Goal: Transaction & Acquisition: Purchase product/service

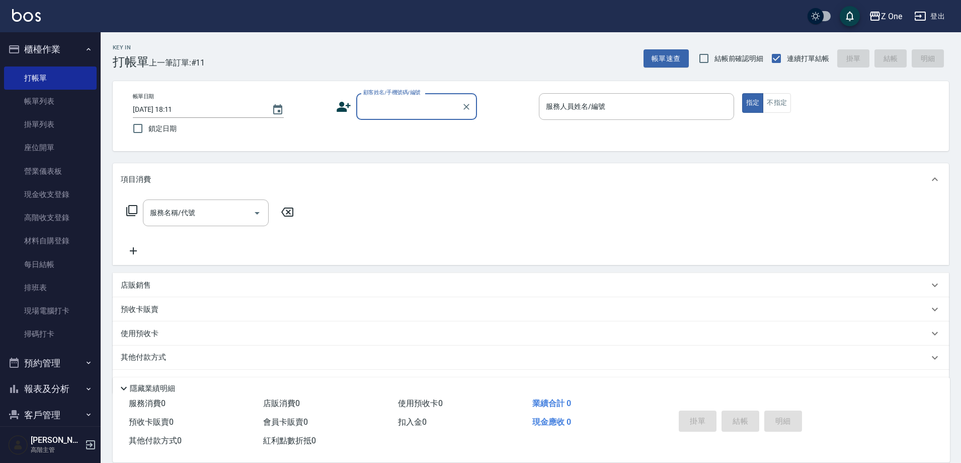
click at [381, 110] on input "顧客姓名/手機號碼/編號" at bounding box center [409, 107] width 97 height 18
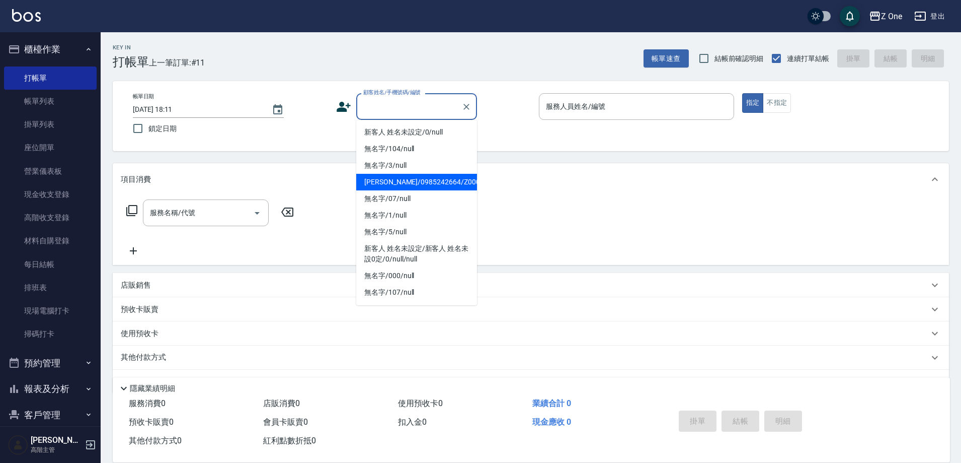
type input "1"
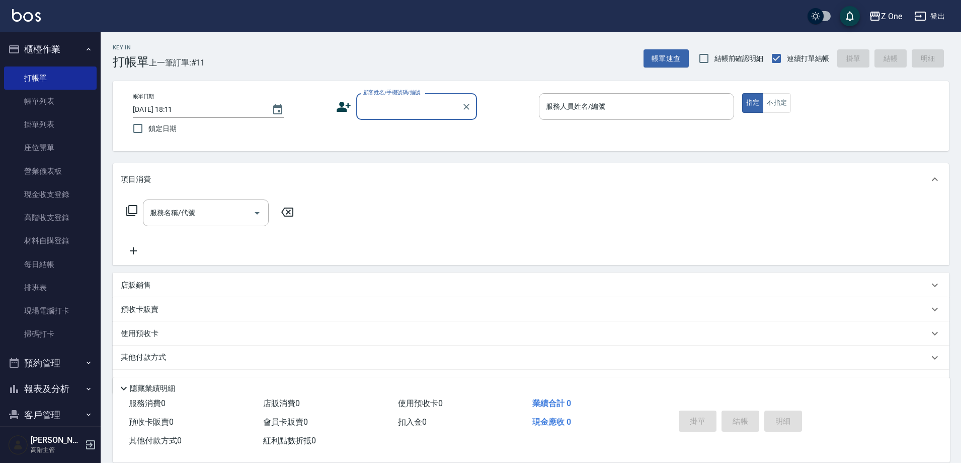
click at [387, 111] on input "顧客姓名/手機號碼/編號" at bounding box center [409, 107] width 97 height 18
click at [390, 115] on input "顧客姓名/手機號碼/編號" at bounding box center [409, 107] width 97 height 18
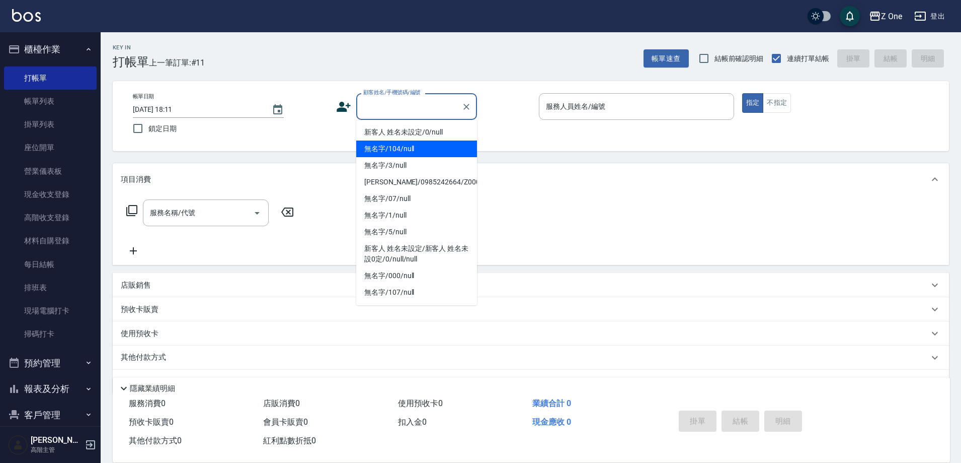
click at [400, 141] on li "無名字/104/null" at bounding box center [416, 148] width 121 height 17
type input "無名字/104/null"
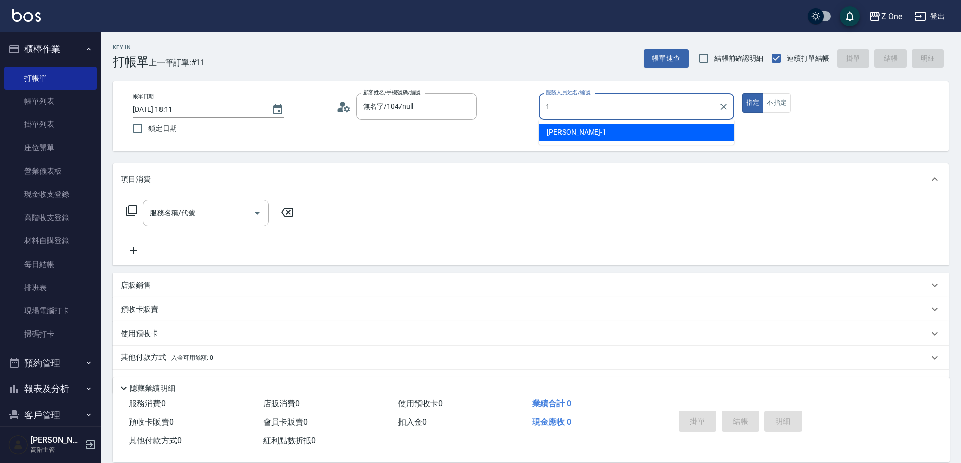
click at [638, 139] on div "[PERSON_NAME]-1" at bounding box center [636, 132] width 195 height 17
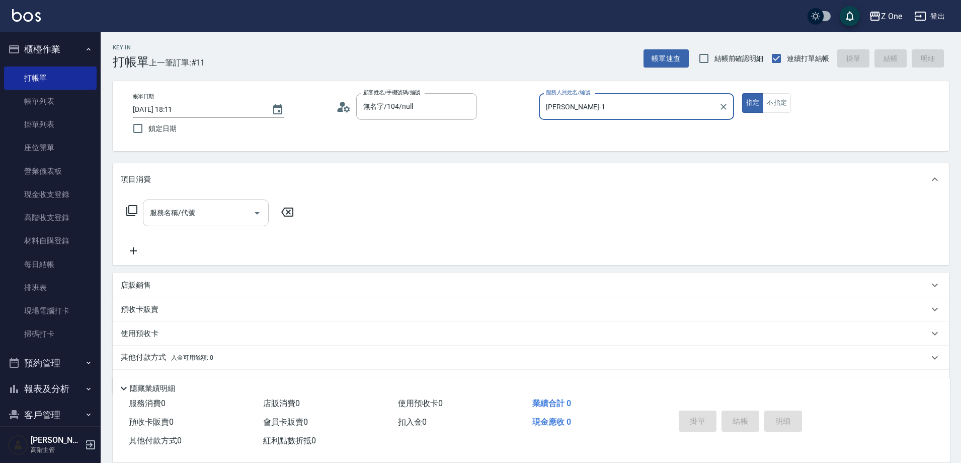
click at [264, 214] on button "Open" at bounding box center [257, 213] width 16 height 16
type input "[PERSON_NAME]-1"
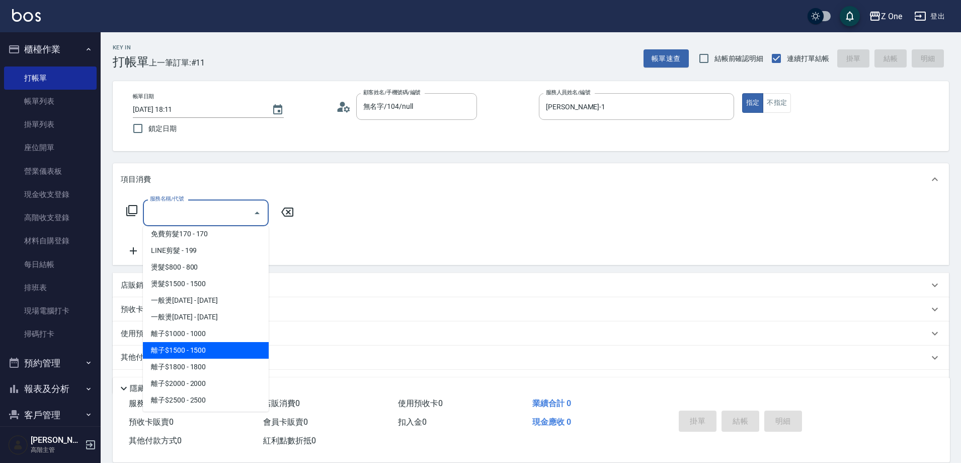
scroll to position [453, 0]
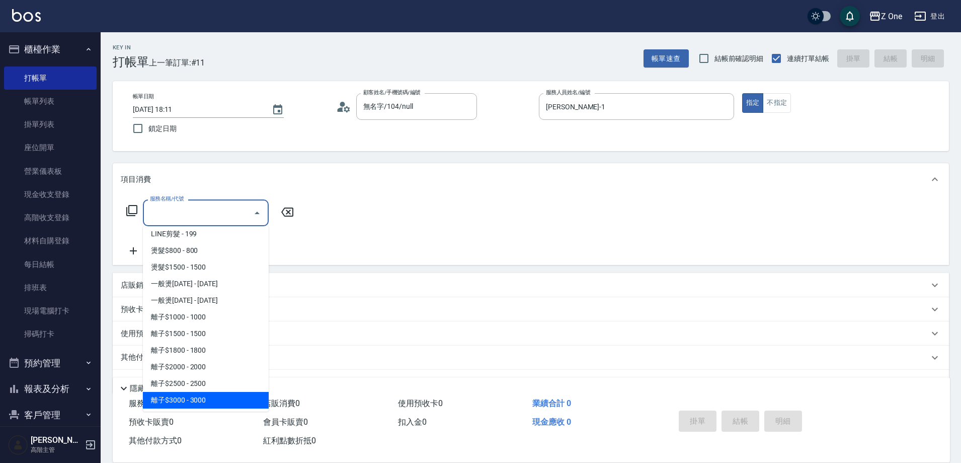
click at [209, 392] on span "離子$3000 - 3000" at bounding box center [206, 400] width 126 height 17
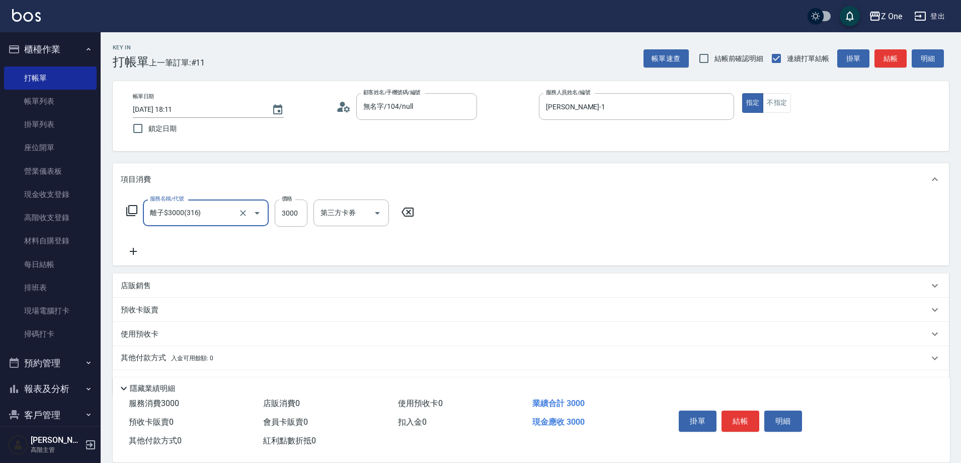
type input "離子$3000(316)"
click at [295, 220] on input "3000" at bounding box center [291, 212] width 33 height 27
type input "4000"
click at [146, 257] on div "服務名稱/代號 離子$3000(316) 服務名稱/代號 價格 4000 價格 洗-1 洗-1 技術協助-1 技術協助-1 技術協助二-1 技術協助二-1 第…" at bounding box center [370, 228] width 499 height 58
click at [141, 257] on icon at bounding box center [133, 251] width 25 height 12
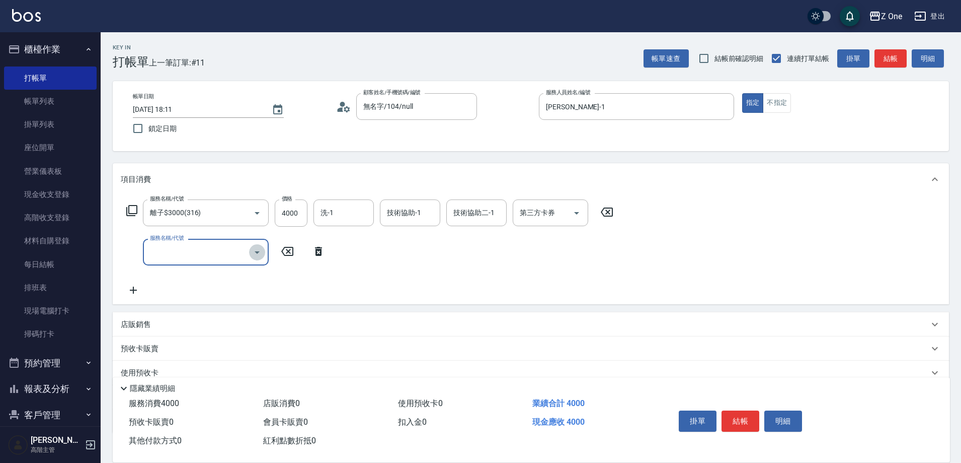
click at [257, 255] on icon "Open" at bounding box center [257, 252] width 12 height 12
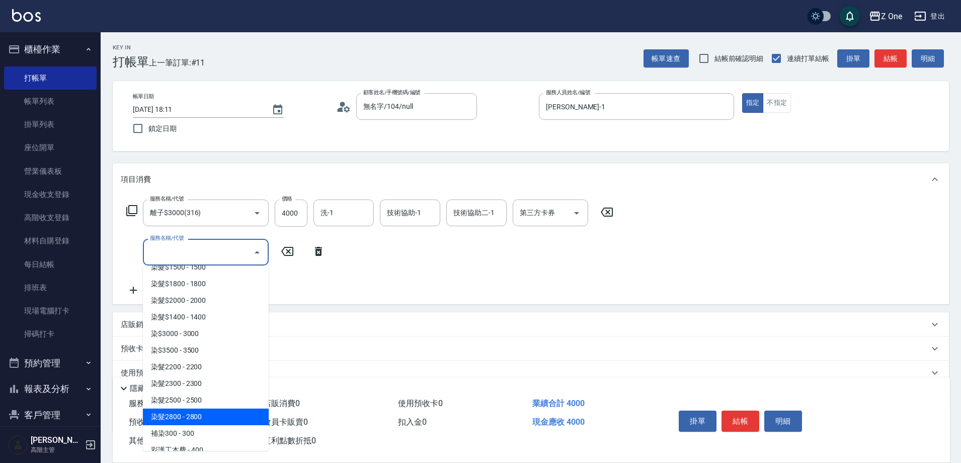
scroll to position [1057, 0]
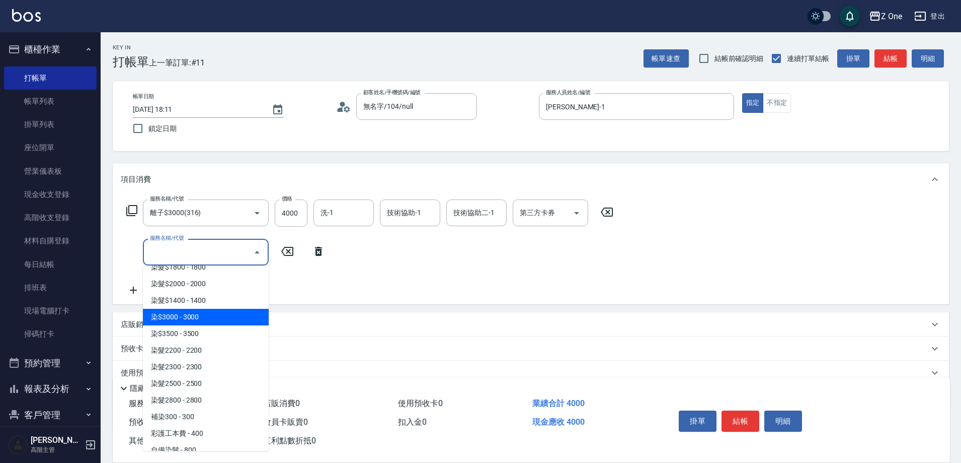
click at [212, 321] on span "染$3000 - 3000" at bounding box center [206, 317] width 126 height 17
type input "染$3000(412)"
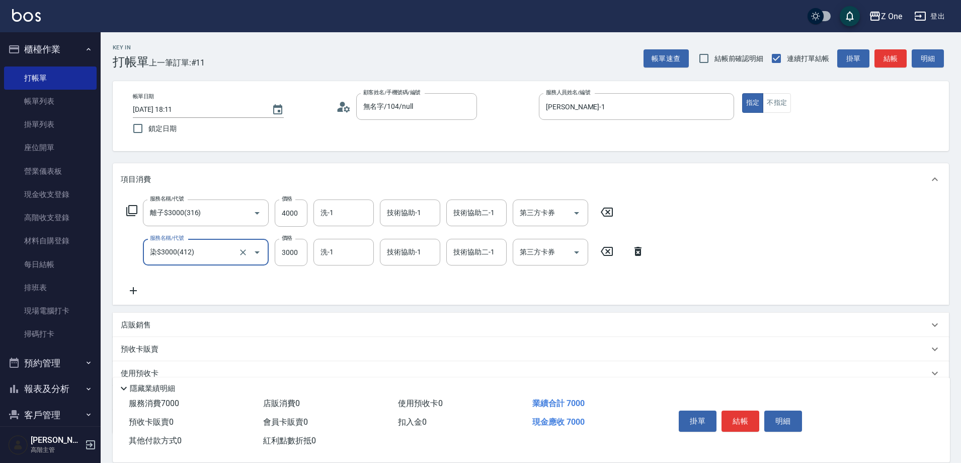
click at [130, 293] on icon at bounding box center [133, 290] width 25 height 12
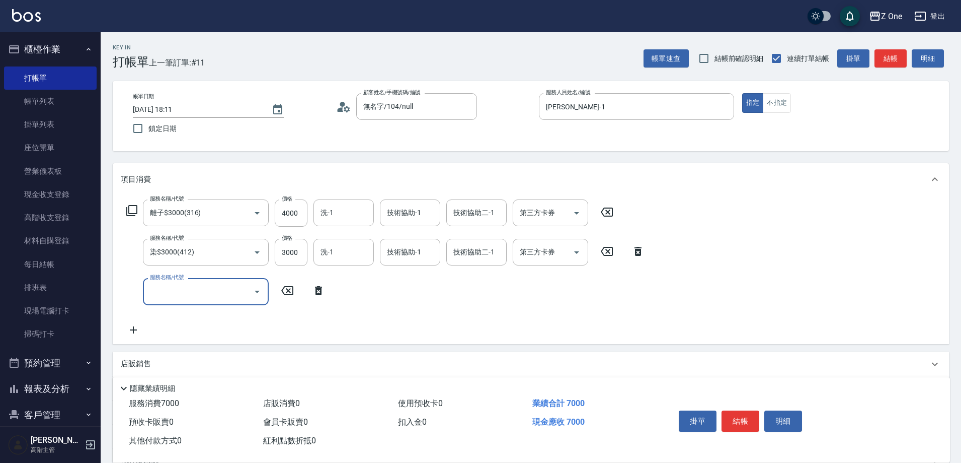
click at [195, 292] on input "服務名稱/代號" at bounding box center [198, 291] width 102 height 18
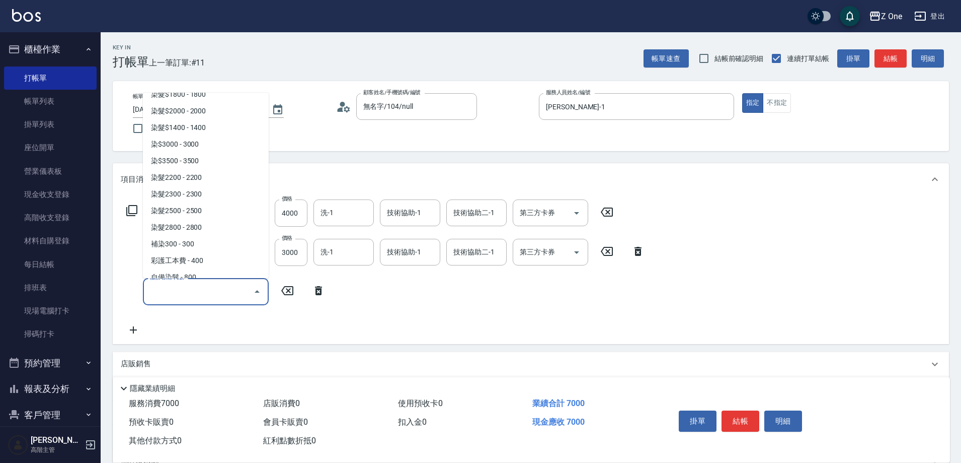
scroll to position [1258, 0]
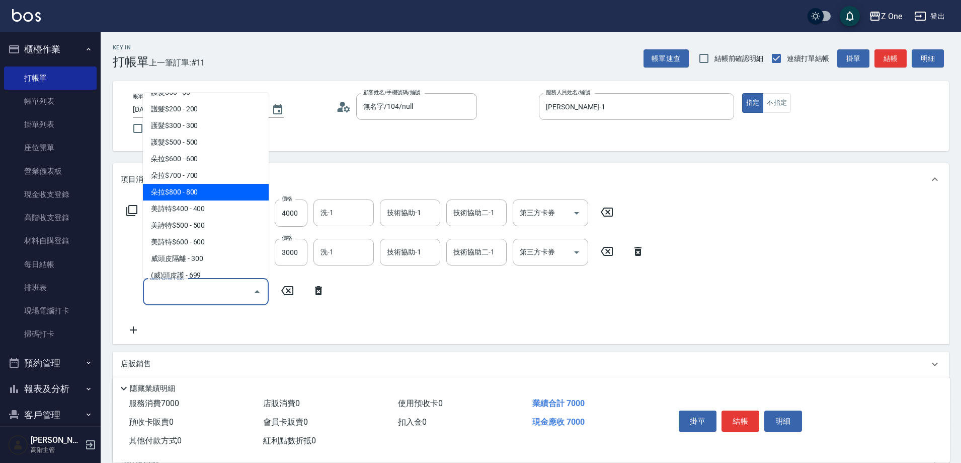
click at [213, 196] on span "朵拉$800 - 800" at bounding box center [206, 192] width 126 height 17
type input "朵拉$800(507)"
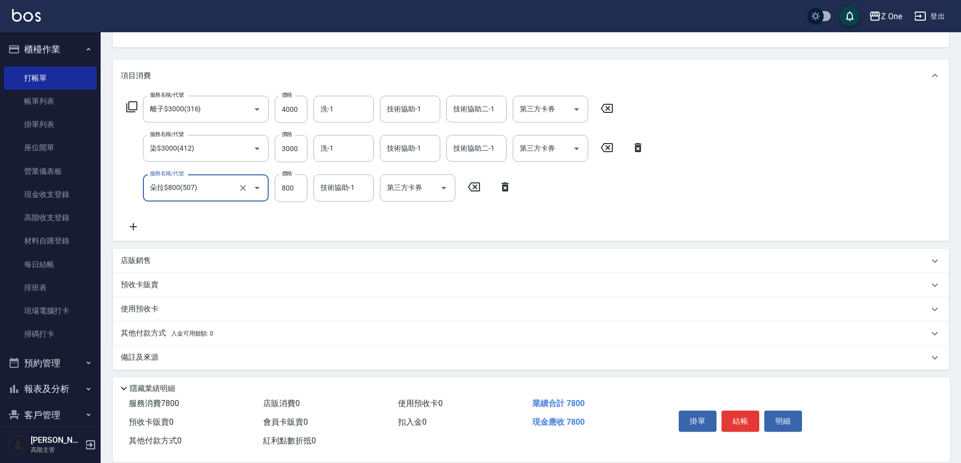
scroll to position [107, 0]
click at [196, 333] on span "入金可用餘額: 0" at bounding box center [192, 329] width 43 height 7
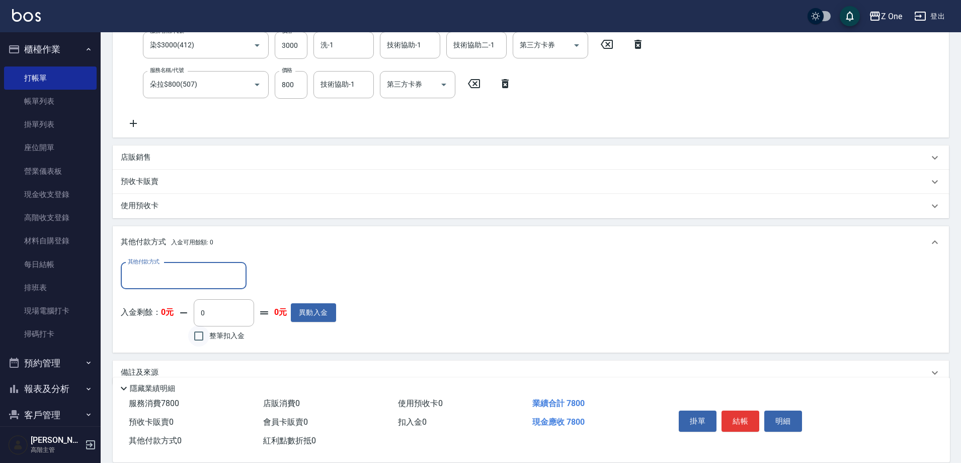
scroll to position [208, 0]
click at [195, 275] on input "其他付款方式" at bounding box center [183, 275] width 117 height 18
click at [172, 331] on span "信用卡" at bounding box center [184, 333] width 126 height 17
type input "信用卡"
type input "7800"
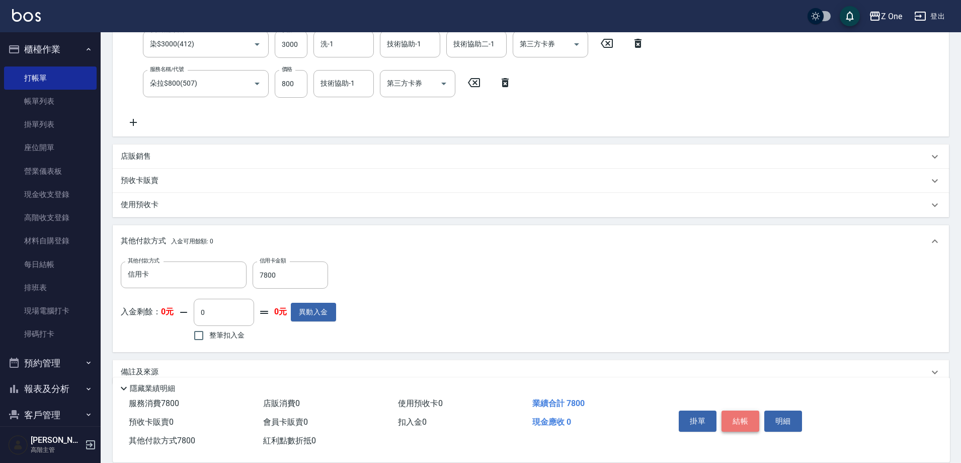
click at [748, 417] on button "結帳" at bounding box center [741, 420] width 38 height 21
type input "[DATE] 18:44"
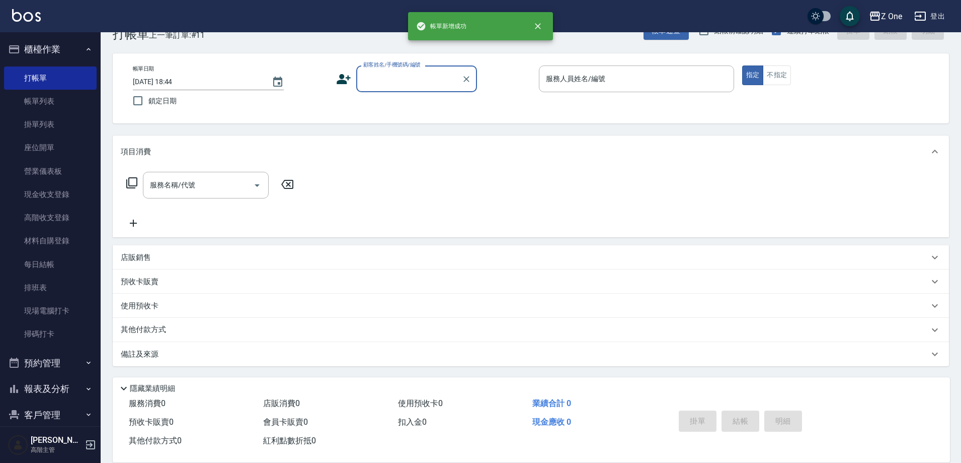
scroll to position [0, 0]
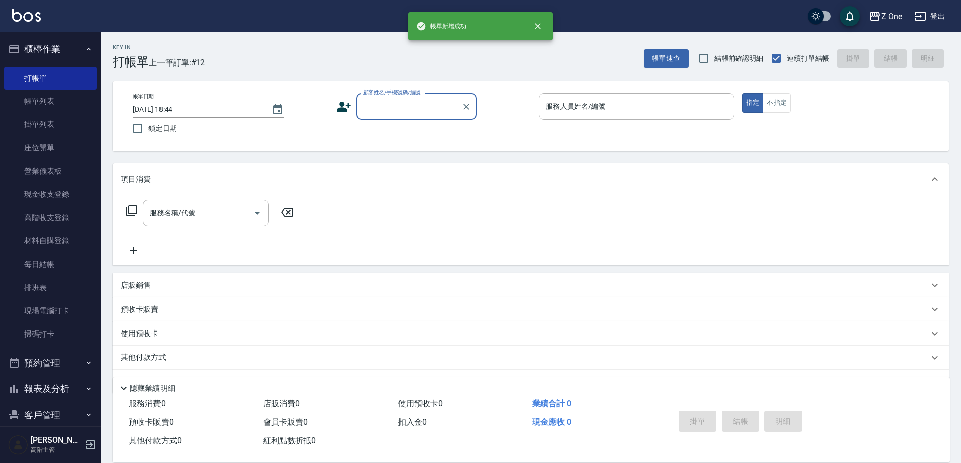
click at [374, 107] on input "顧客姓名/手機號碼/編號" at bounding box center [409, 107] width 97 height 18
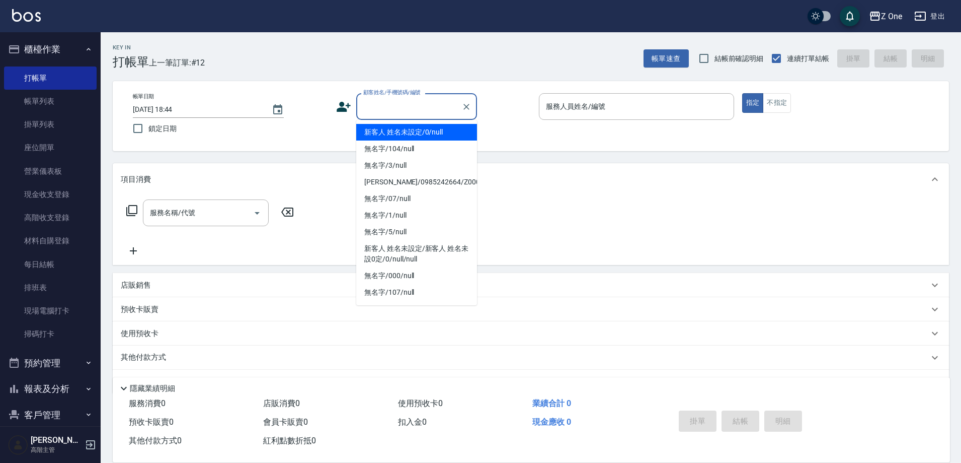
click at [392, 139] on li "新客人 姓名未設定/0/null" at bounding box center [416, 132] width 121 height 17
type input "新客人 姓名未設定/0/null"
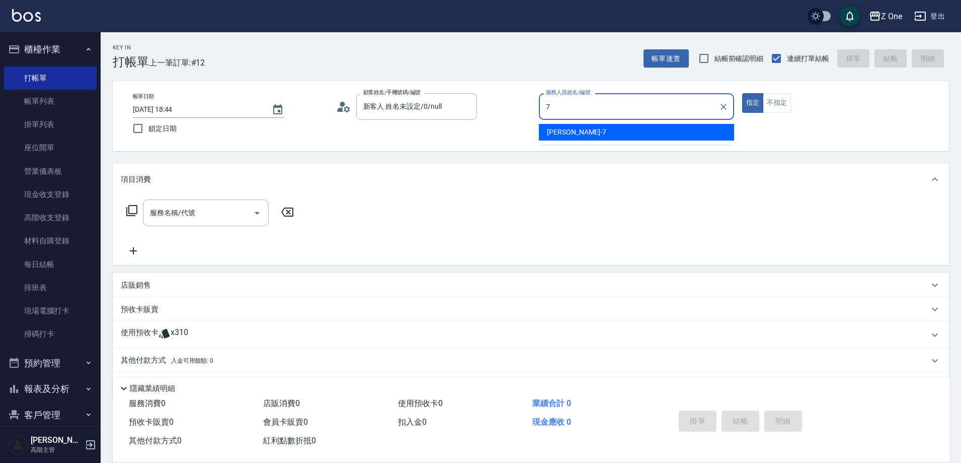
click at [581, 126] on div "[PERSON_NAME]-7" at bounding box center [636, 132] width 195 height 17
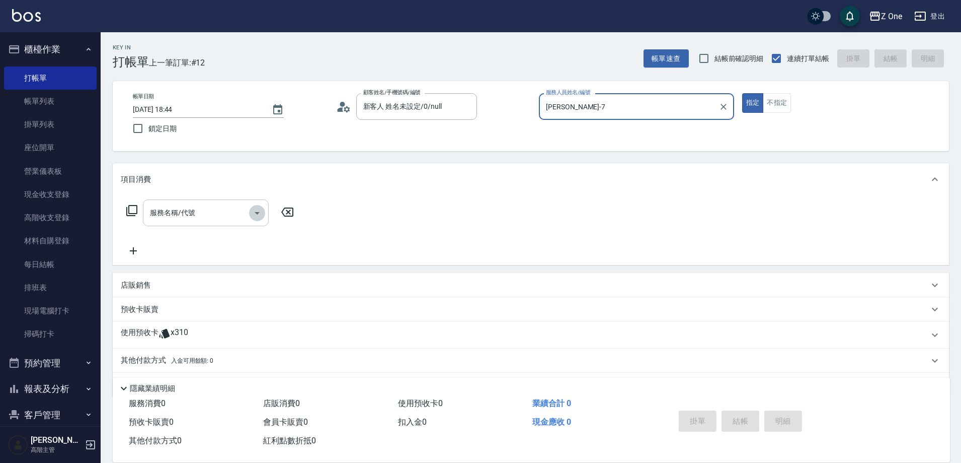
click at [254, 209] on icon "Open" at bounding box center [257, 213] width 12 height 12
type input "[PERSON_NAME]-7"
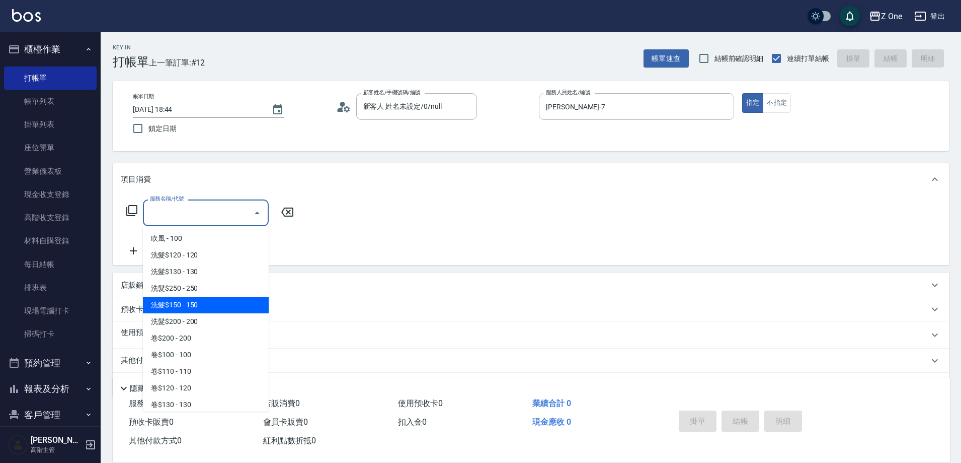
click at [210, 302] on span "洗髮$150 - 150" at bounding box center [206, 304] width 126 height 17
type input "洗髮$150(105)"
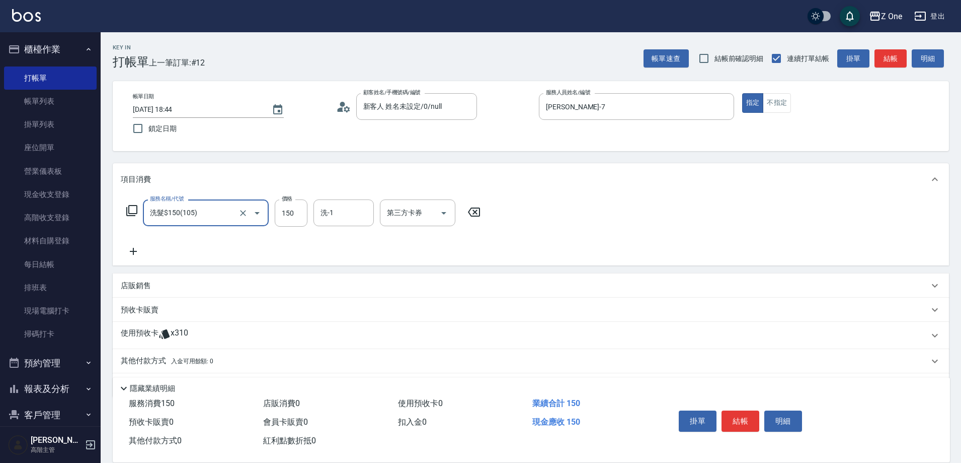
click at [131, 250] on icon at bounding box center [133, 251] width 25 height 12
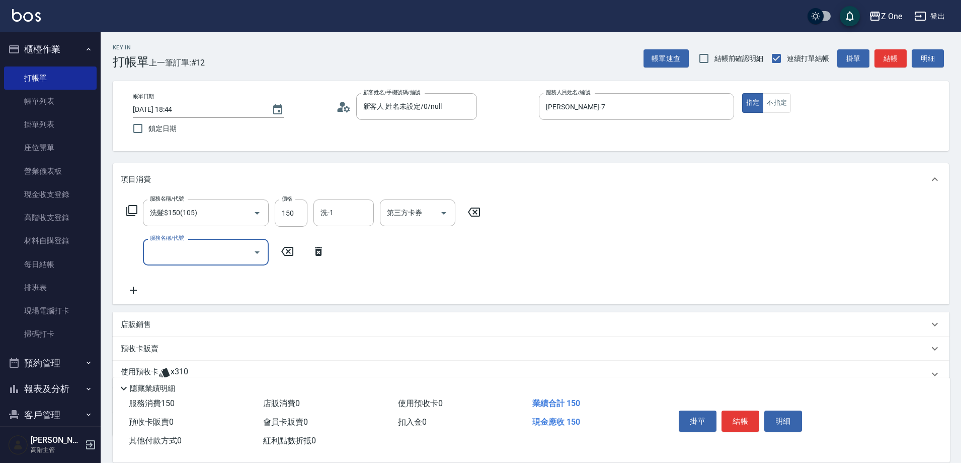
click at [262, 255] on icon "Open" at bounding box center [257, 252] width 12 height 12
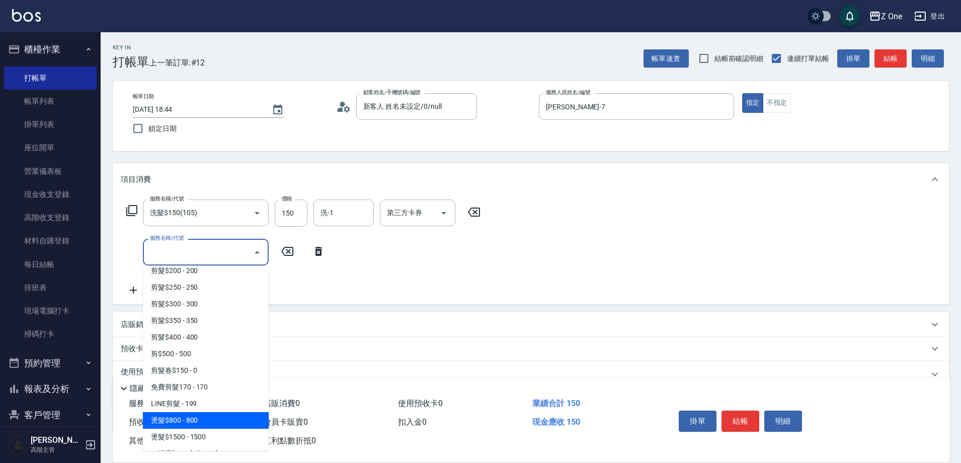
scroll to position [252, 0]
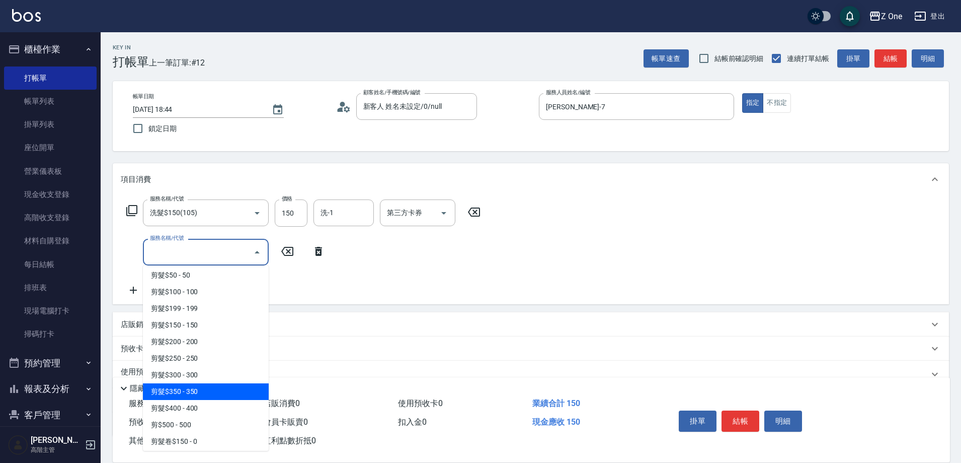
click at [208, 391] on span "剪髮$350 - 350" at bounding box center [206, 391] width 126 height 17
type input "剪髮$350(208)"
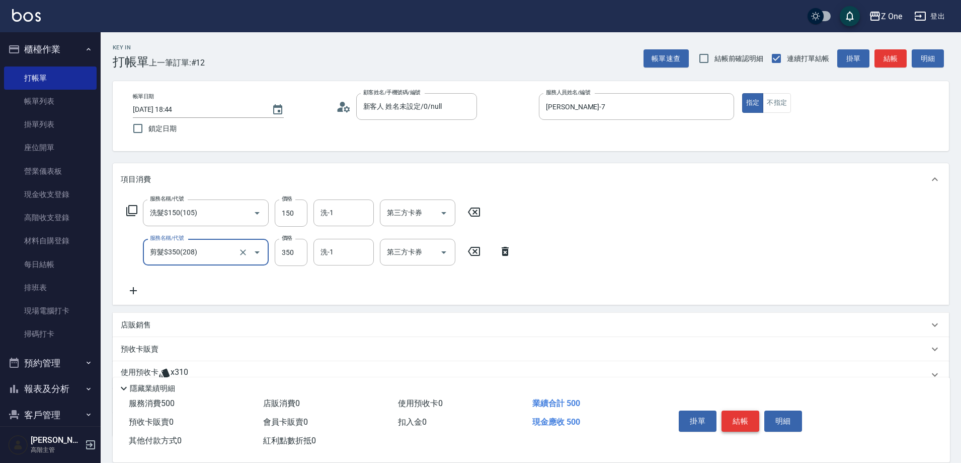
click at [753, 413] on button "結帳" at bounding box center [741, 420] width 38 height 21
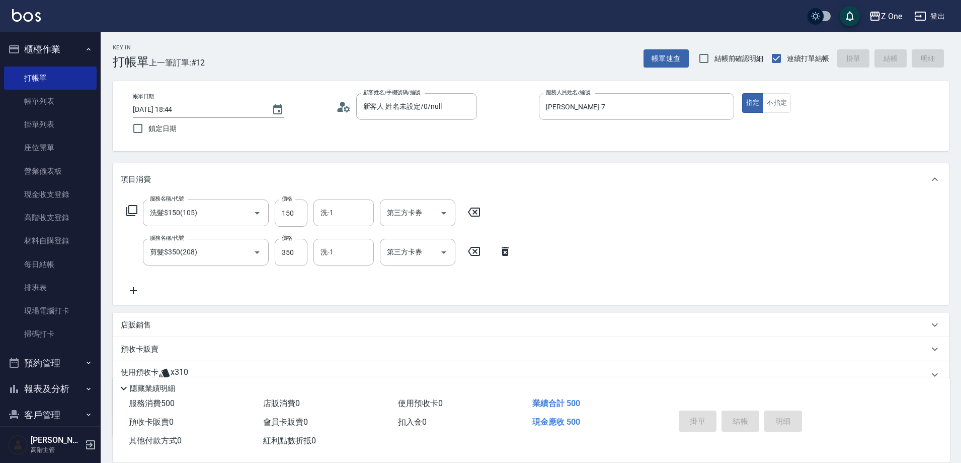
type input "[DATE] 18:45"
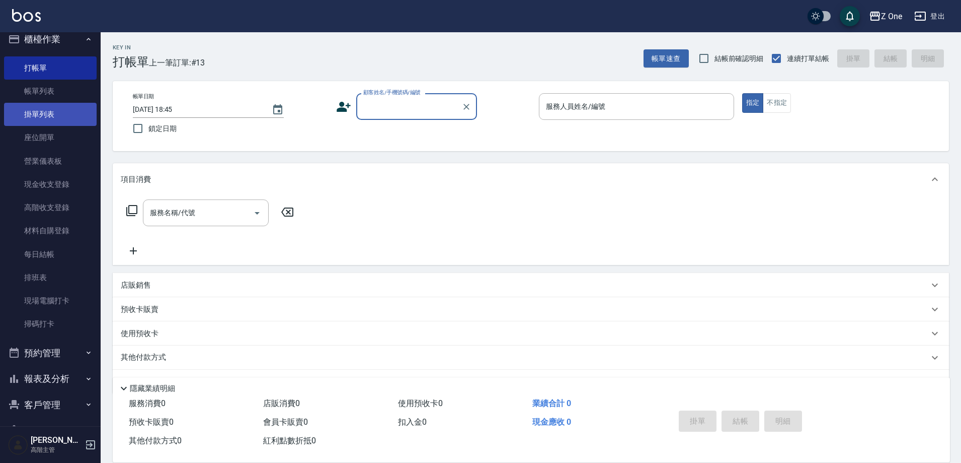
scroll to position [0, 0]
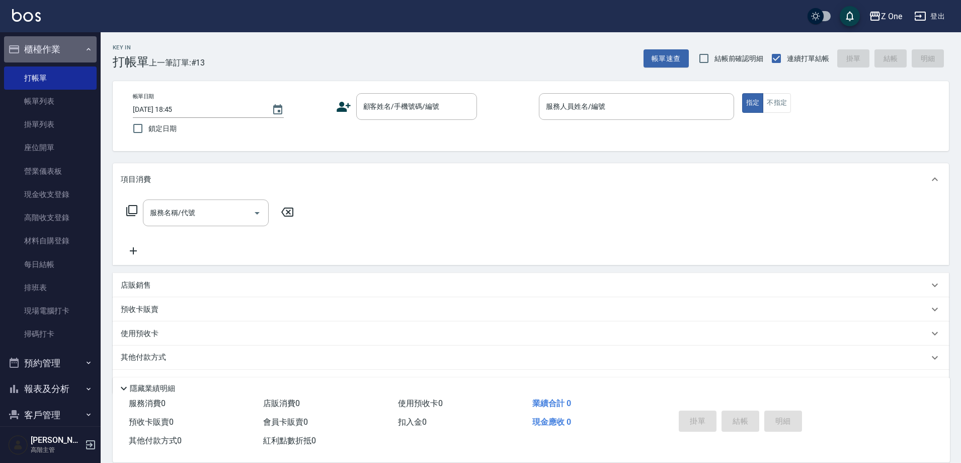
click at [86, 50] on icon "button" at bounding box center [89, 49] width 8 height 8
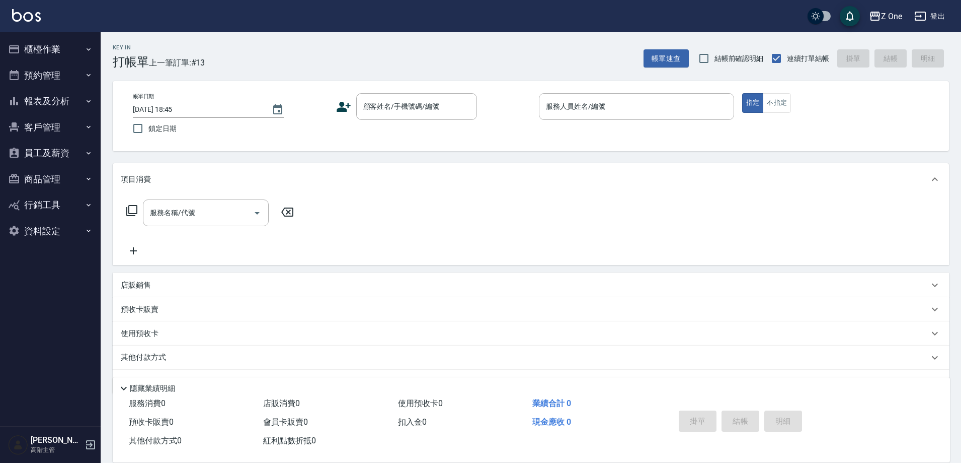
click at [83, 97] on button "報表及分析" at bounding box center [50, 101] width 93 height 26
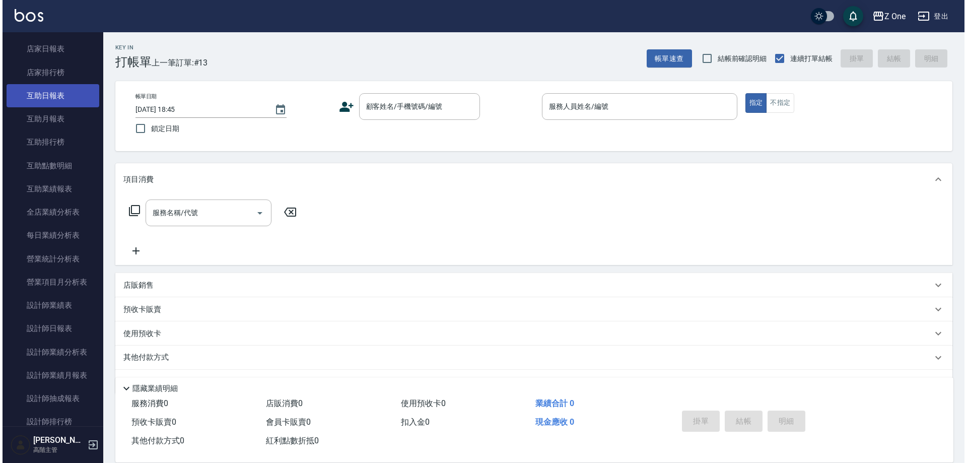
scroll to position [201, 0]
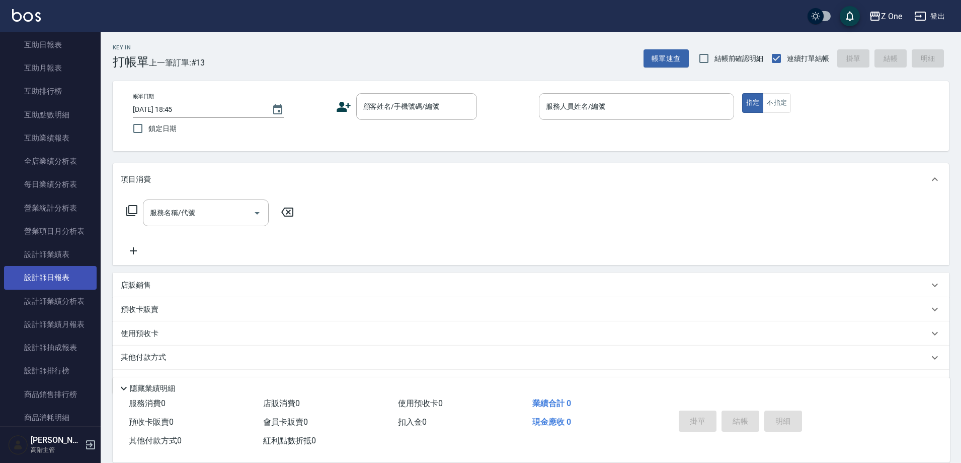
click at [55, 279] on link "設計師日報表" at bounding box center [50, 277] width 93 height 23
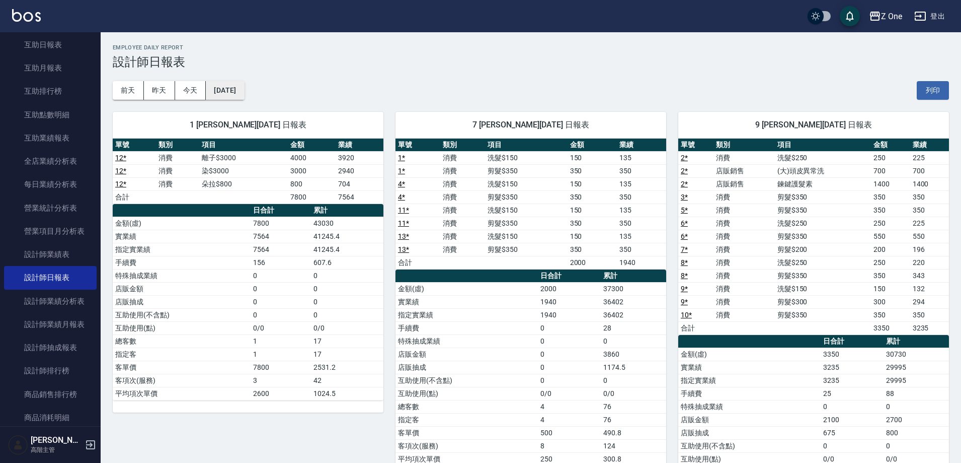
click at [244, 92] on button "[DATE]" at bounding box center [225, 90] width 38 height 19
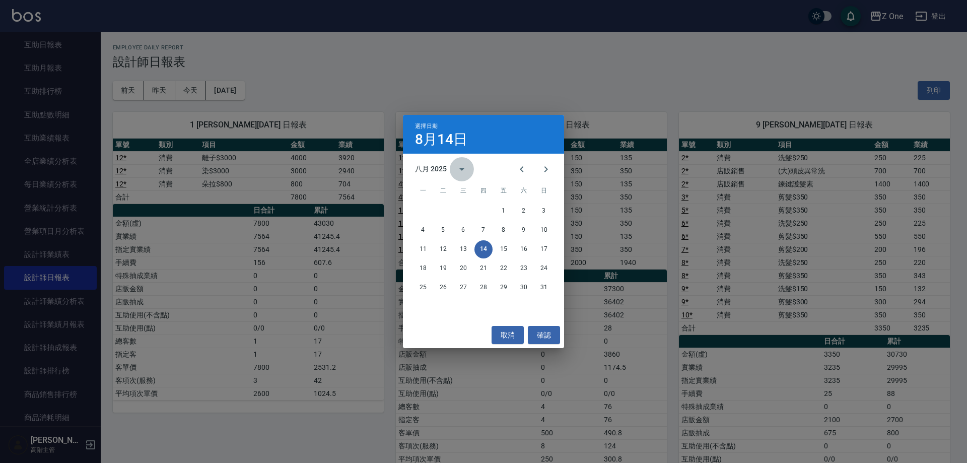
click at [463, 168] on icon "calendar view is open, switch to year view" at bounding box center [461, 169] width 5 height 3
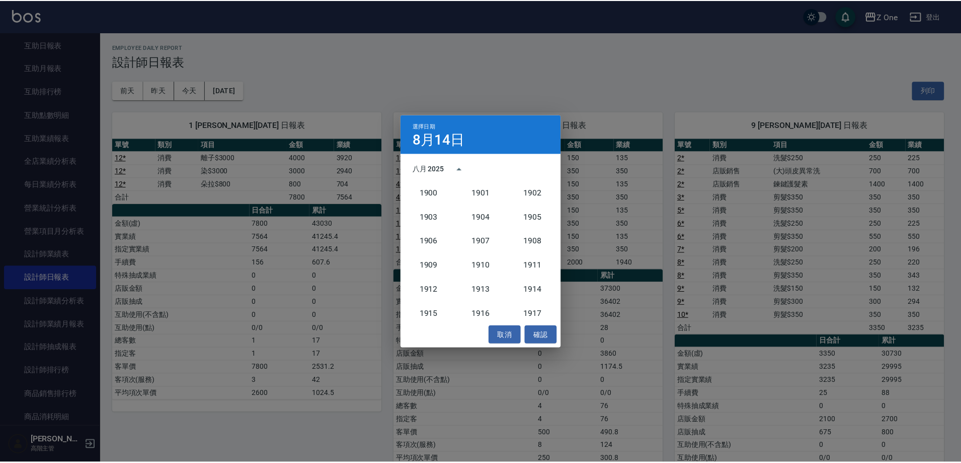
scroll to position [932, 0]
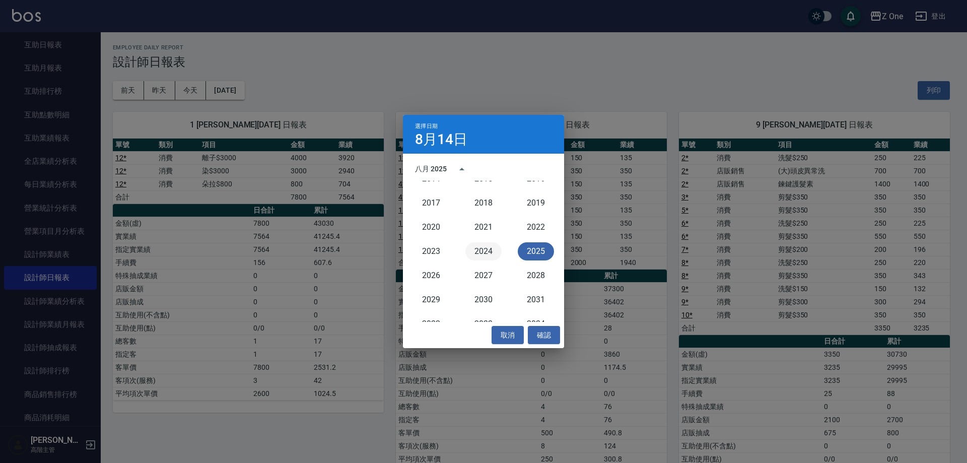
click at [483, 256] on button "2024" at bounding box center [483, 251] width 36 height 18
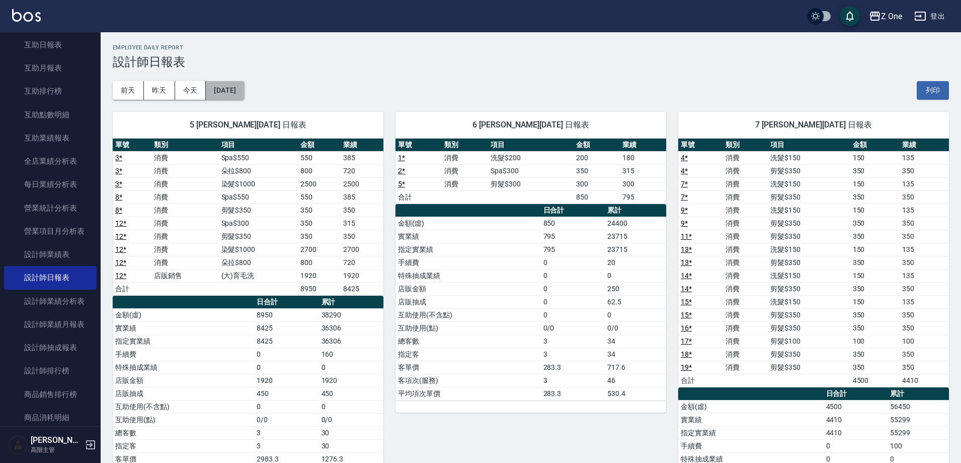
click at [233, 89] on button "[DATE]" at bounding box center [225, 90] width 38 height 19
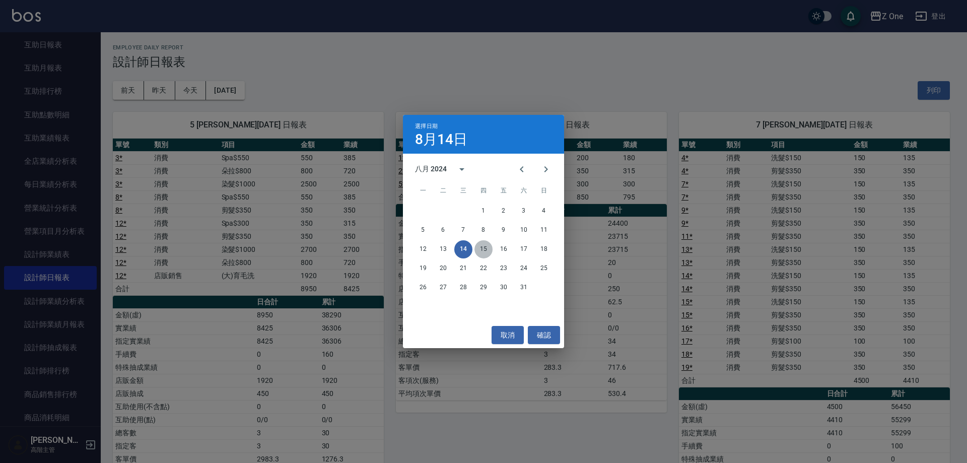
click at [487, 247] on button "15" at bounding box center [483, 249] width 18 height 18
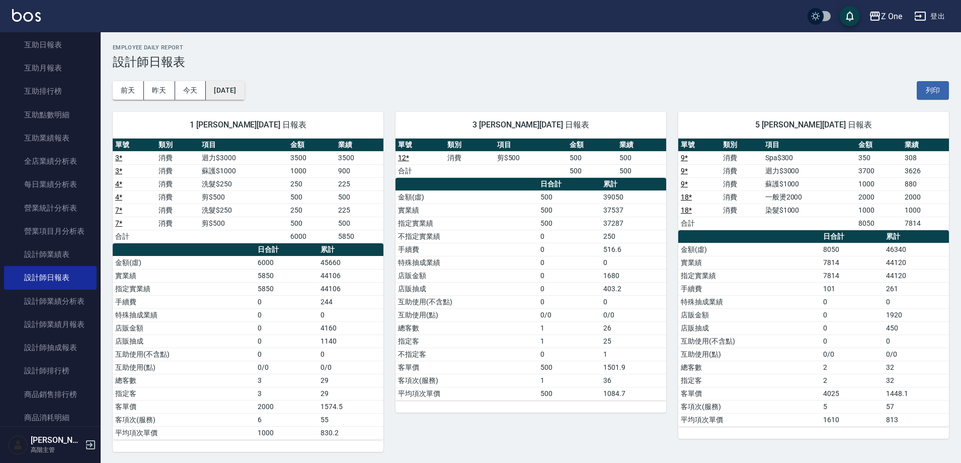
click at [244, 87] on button "[DATE]" at bounding box center [225, 90] width 38 height 19
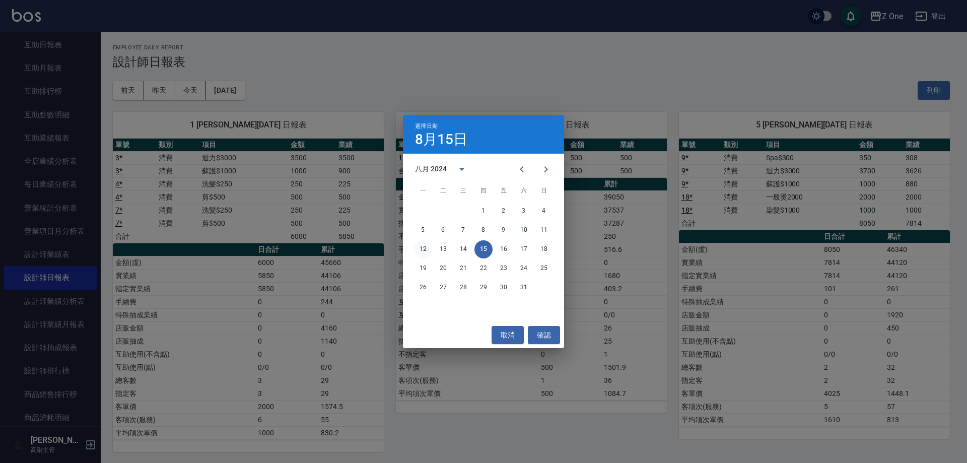
click at [423, 249] on button "12" at bounding box center [423, 249] width 18 height 18
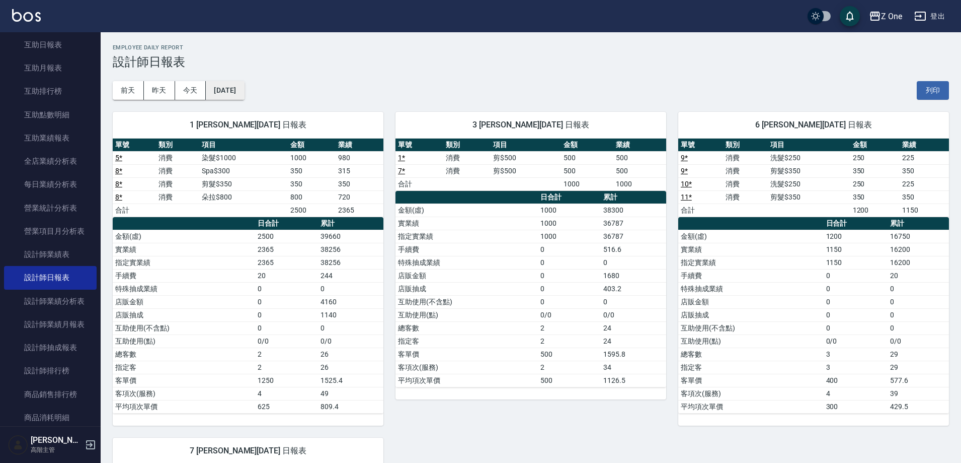
click at [244, 93] on button "[DATE]" at bounding box center [225, 90] width 38 height 19
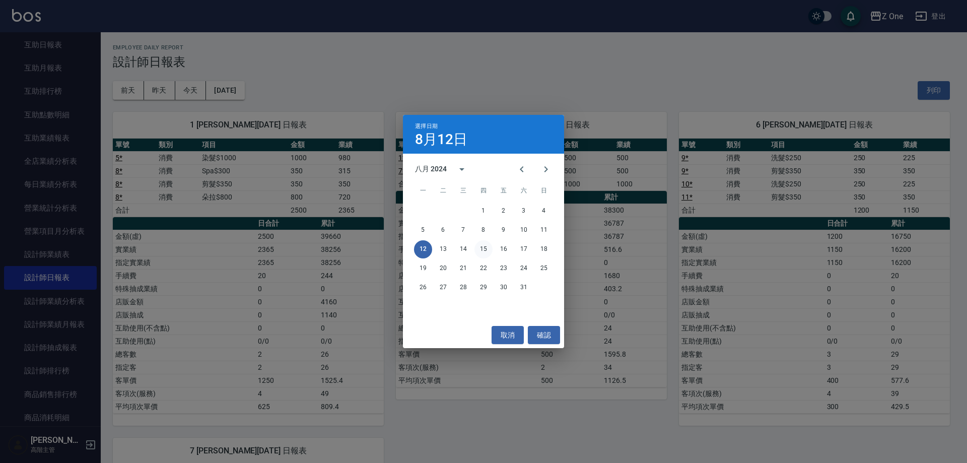
click at [482, 252] on button "15" at bounding box center [483, 249] width 18 height 18
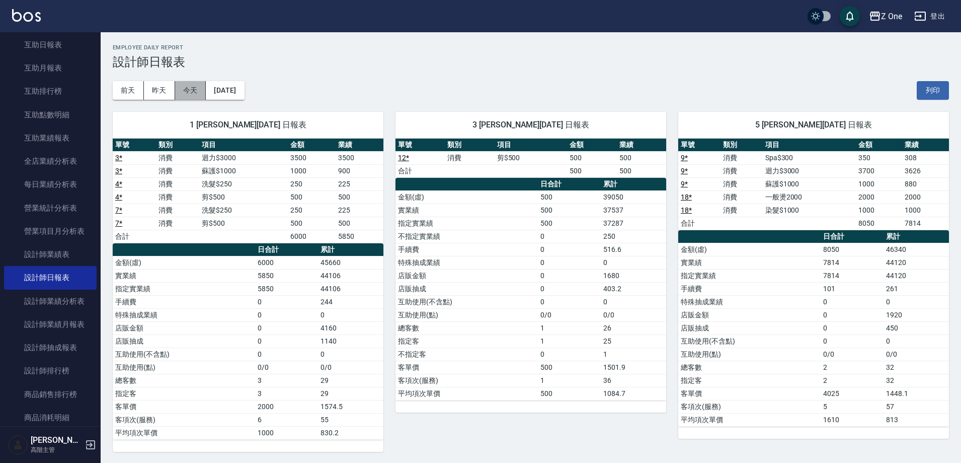
click at [197, 87] on button "今天" at bounding box center [190, 90] width 31 height 19
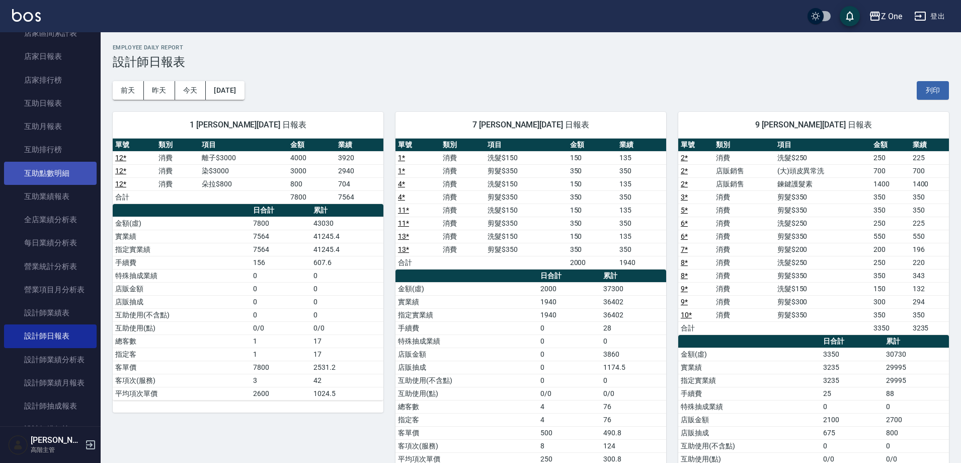
scroll to position [101, 0]
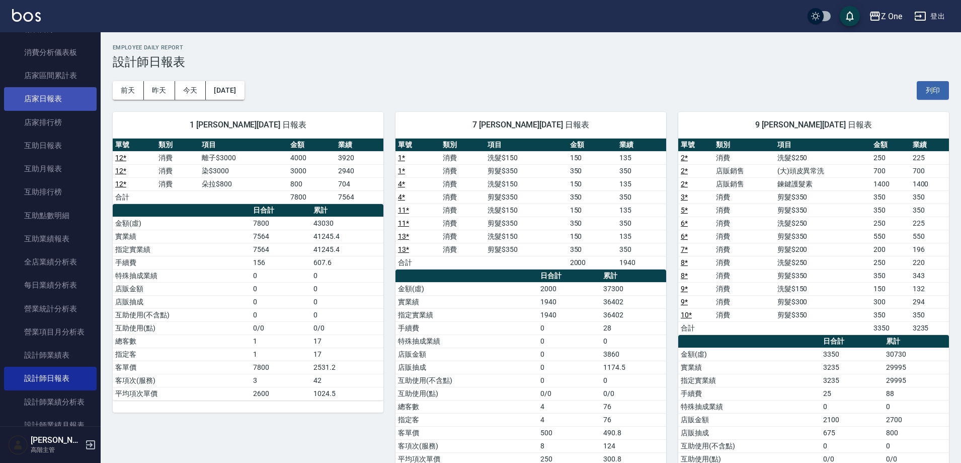
click at [56, 104] on link "店家日報表" at bounding box center [50, 98] width 93 height 23
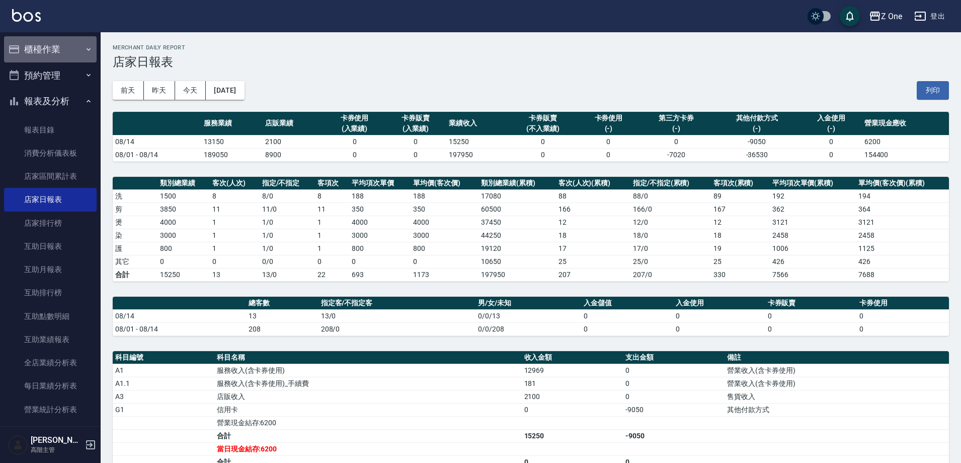
click at [87, 46] on icon "button" at bounding box center [89, 49] width 8 height 8
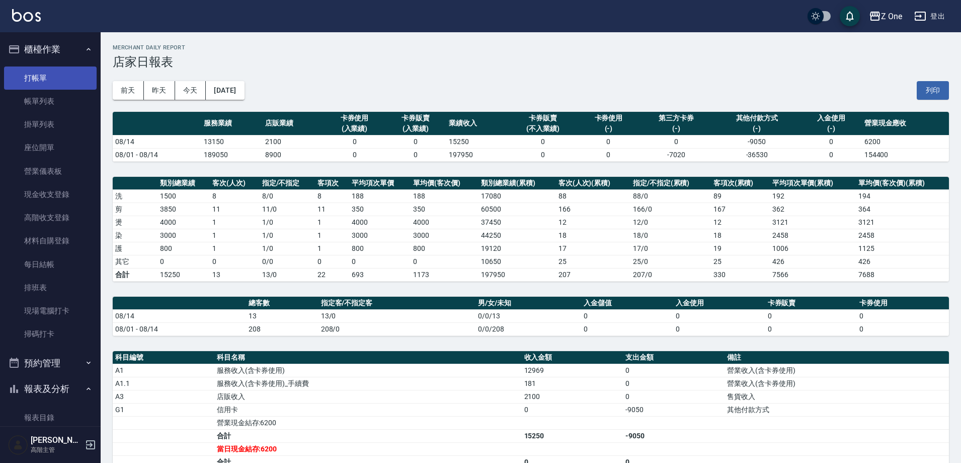
click at [49, 80] on link "打帳單" at bounding box center [50, 77] width 93 height 23
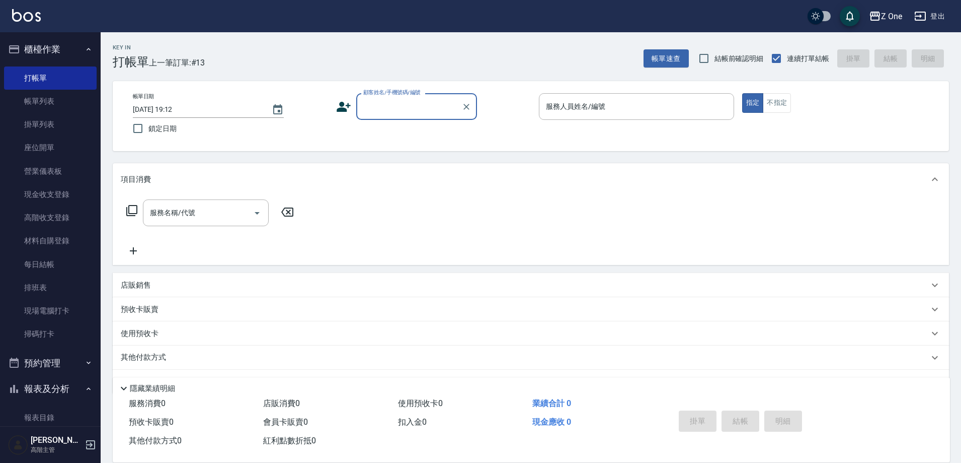
click at [368, 112] on input "顧客姓名/手機號碼/編號" at bounding box center [409, 107] width 97 height 18
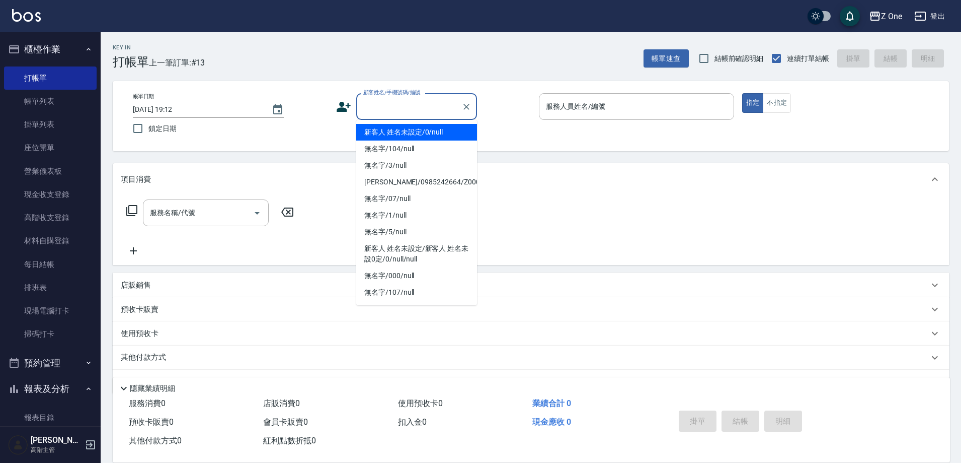
click at [392, 134] on li "新客人 姓名未設定/0/null" at bounding box center [416, 132] width 121 height 17
type input "新客人 姓名未設定/0/null"
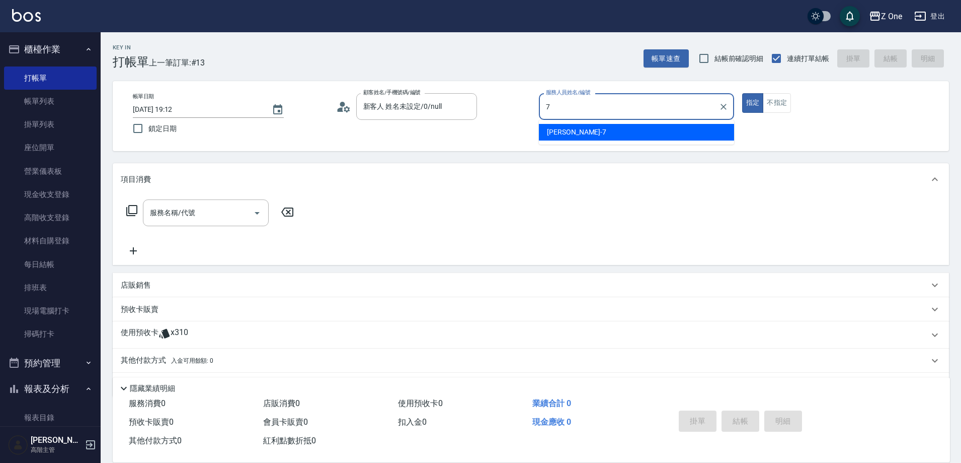
click at [583, 130] on div "[PERSON_NAME]-7" at bounding box center [636, 132] width 195 height 17
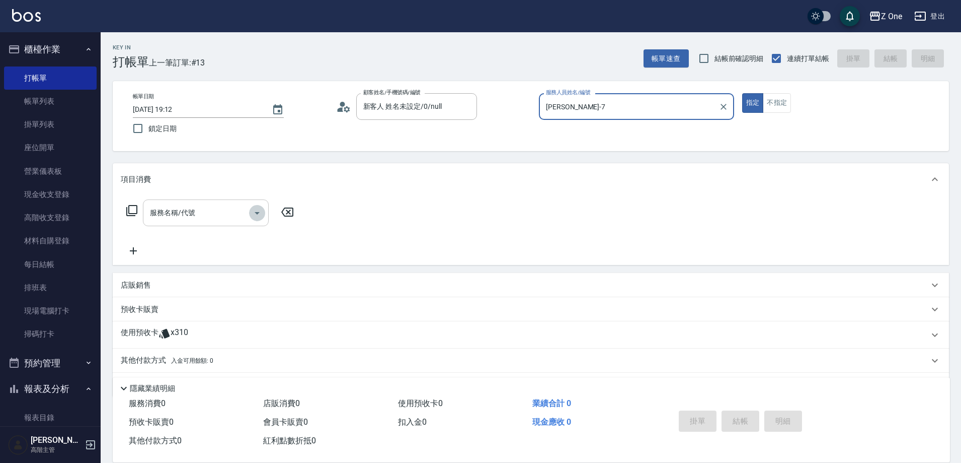
click at [256, 211] on icon "Open" at bounding box center [257, 213] width 12 height 12
type input "[PERSON_NAME]-7"
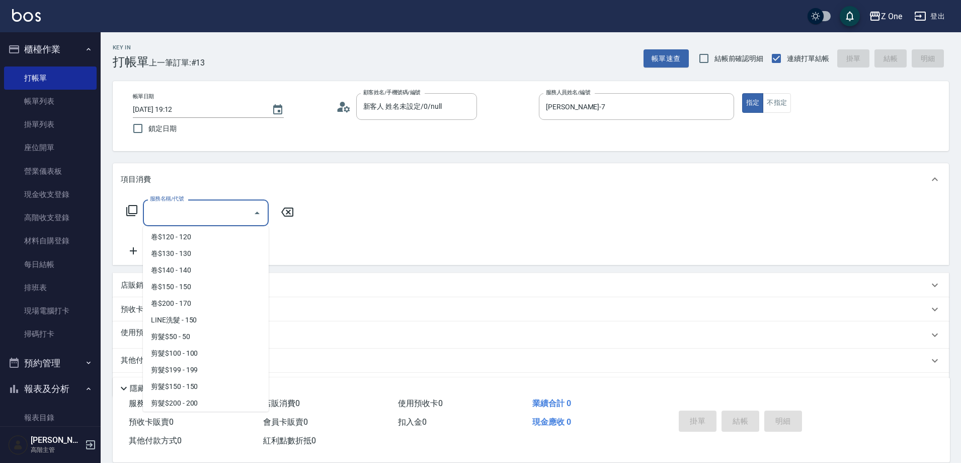
scroll to position [302, 0]
click at [210, 239] on span "剪髮$150 - 150" at bounding box center [206, 235] width 126 height 17
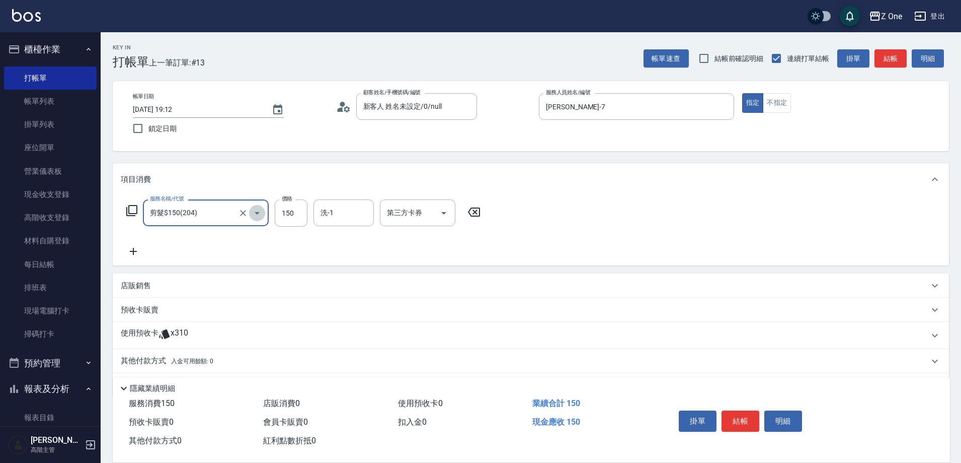
click at [257, 216] on icon "Open" at bounding box center [257, 213] width 12 height 12
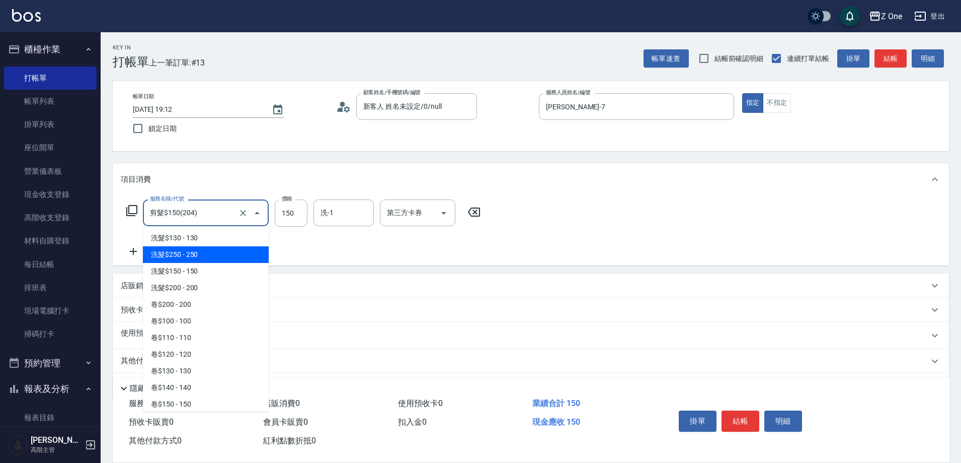
scroll to position [0, 0]
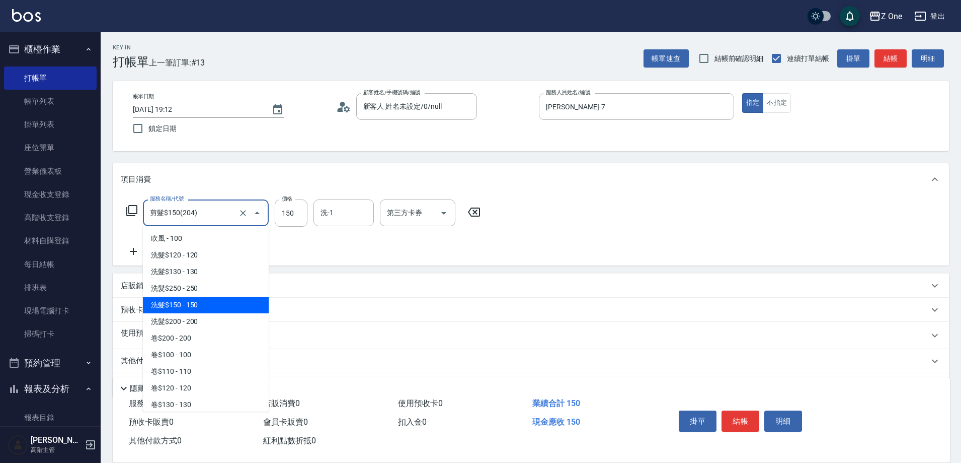
click at [207, 301] on span "洗髮$150 - 150" at bounding box center [206, 304] width 126 height 17
type input "洗髮$150(105)"
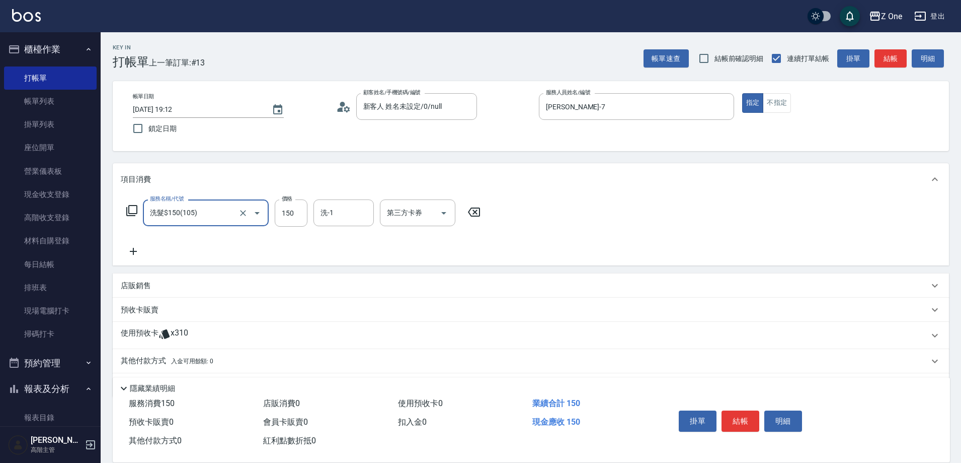
click at [131, 248] on icon at bounding box center [133, 251] width 25 height 12
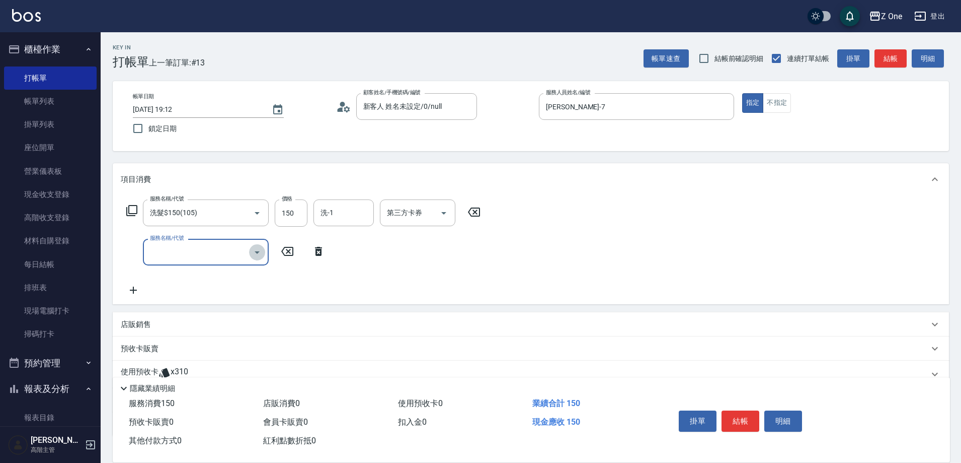
click at [256, 259] on button "Open" at bounding box center [257, 252] width 16 height 16
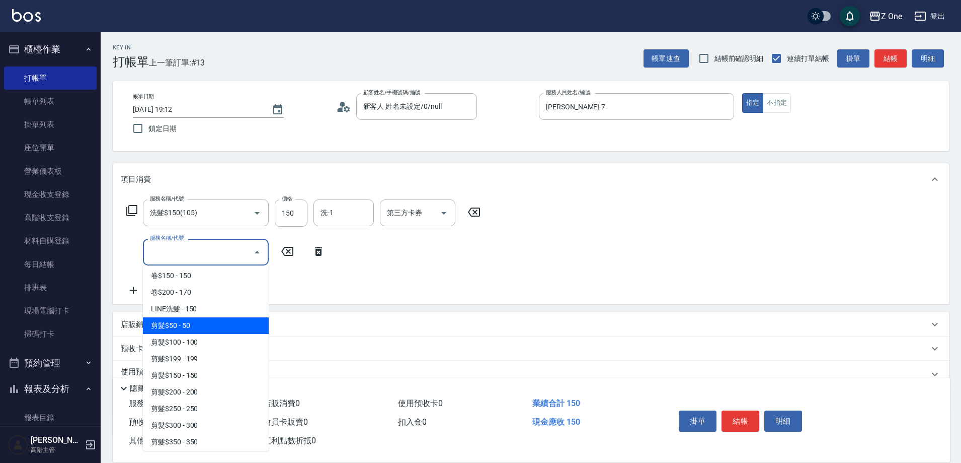
scroll to position [302, 0]
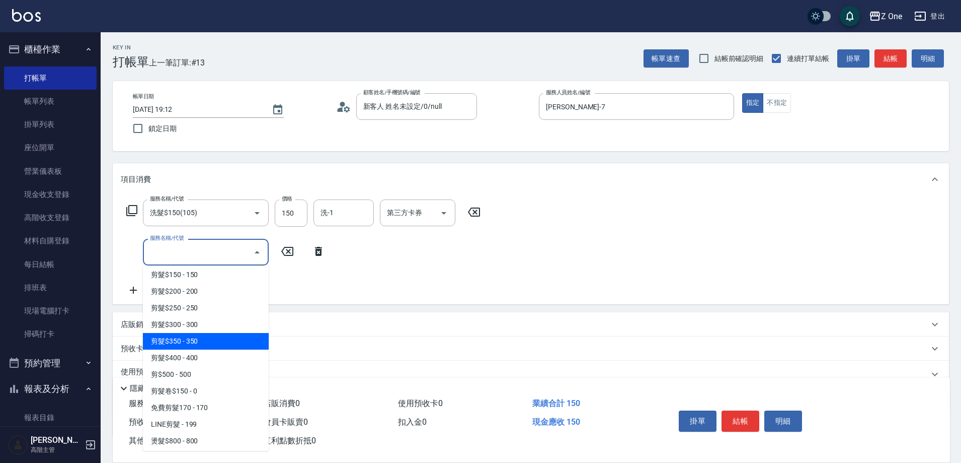
click at [222, 343] on span "剪髮$350 - 350" at bounding box center [206, 341] width 126 height 17
type input "剪髮$350(208)"
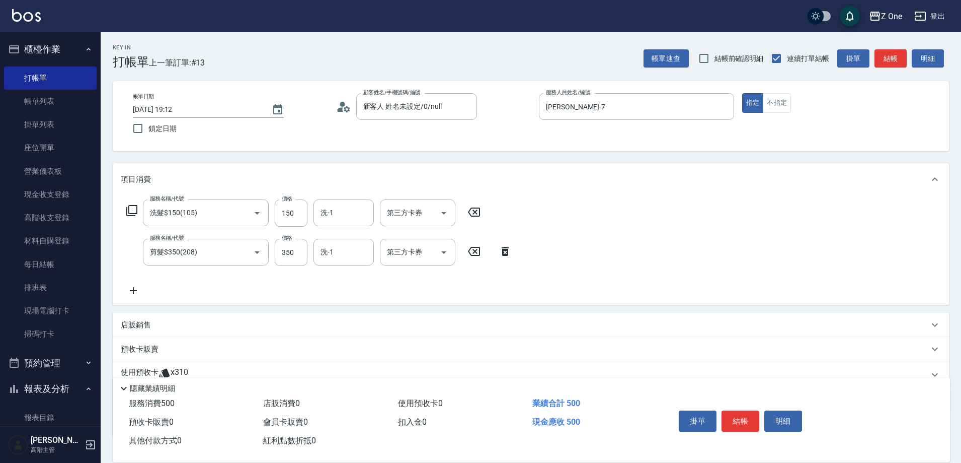
click at [152, 320] on div "店販銷售" at bounding box center [525, 325] width 808 height 11
click at [172, 389] on div "[PERSON_NAME]-7" at bounding box center [159, 388] width 76 height 17
type input "[PERSON_NAME]-7"
click at [252, 359] on input "商品代號/名稱" at bounding box center [287, 362] width 117 height 18
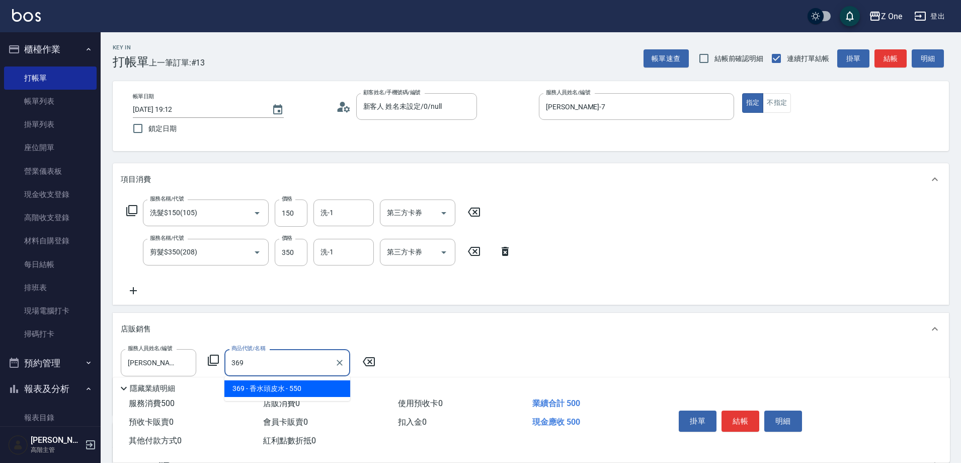
click at [308, 388] on span "369 - 香水頭皮水 - 550" at bounding box center [288, 388] width 126 height 17
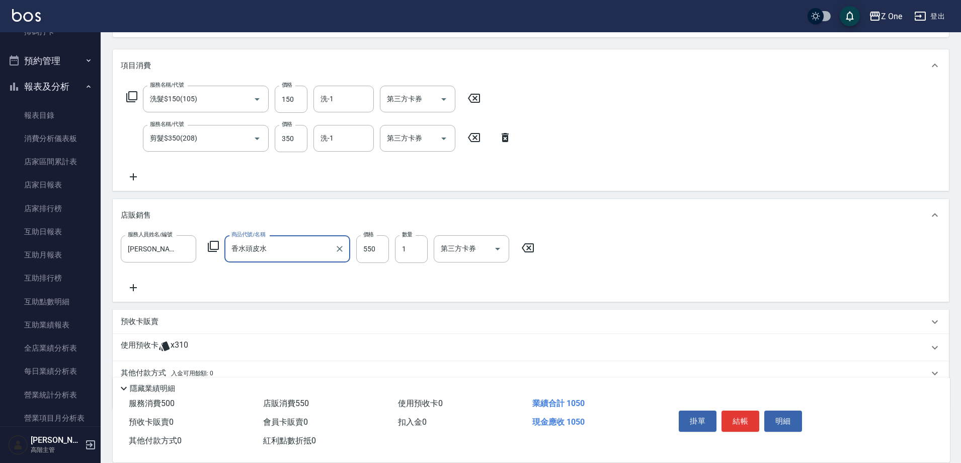
scroll to position [151, 0]
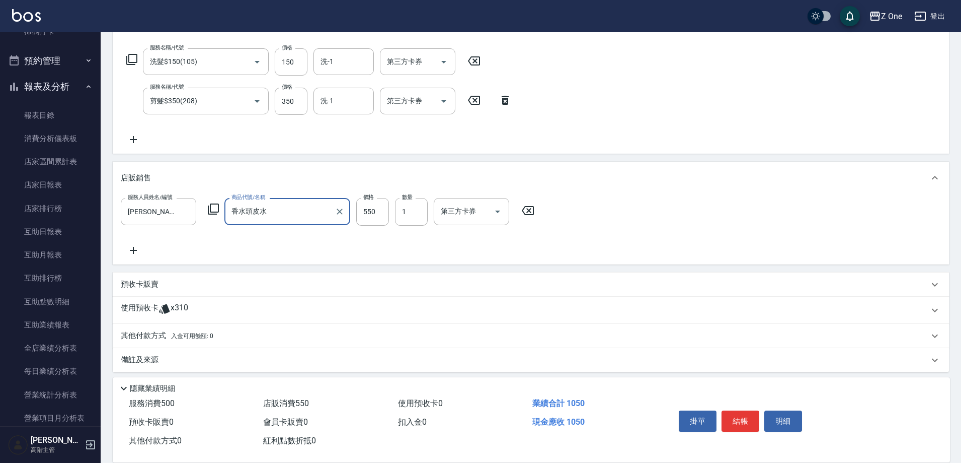
type input "香水頭皮水"
click at [186, 333] on span "入金可用餘額: 0" at bounding box center [192, 335] width 43 height 7
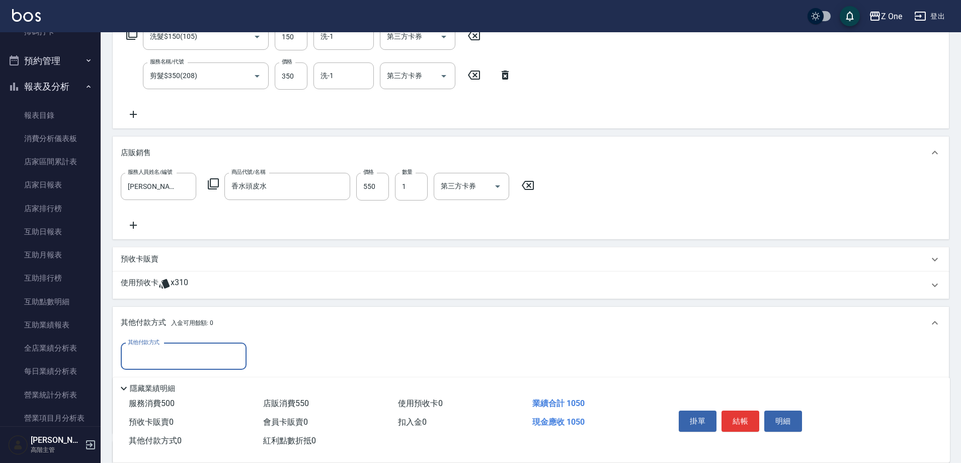
scroll to position [201, 0]
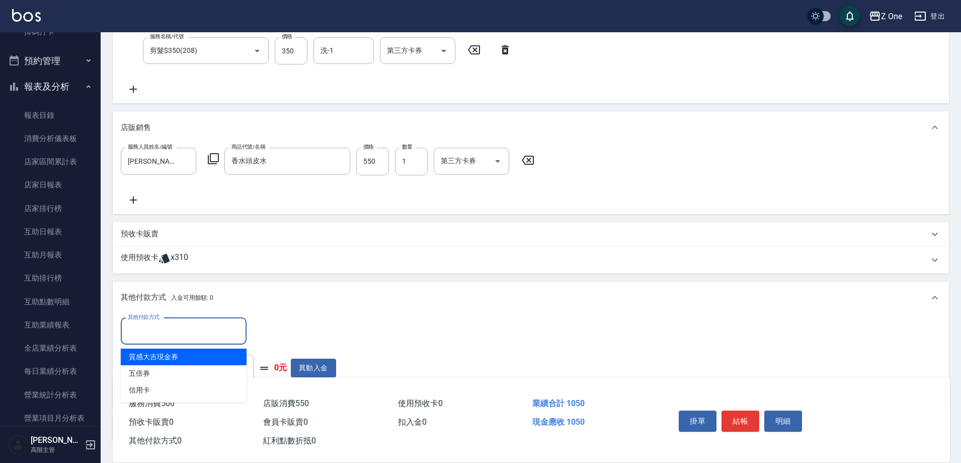
click at [183, 327] on input "其他付款方式" at bounding box center [183, 331] width 117 height 18
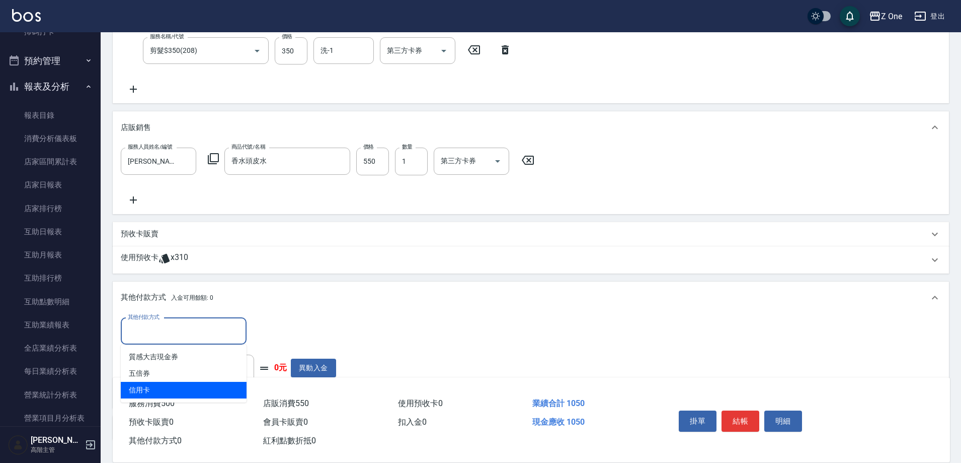
click at [166, 395] on span "信用卡" at bounding box center [184, 390] width 126 height 17
type input "信用卡"
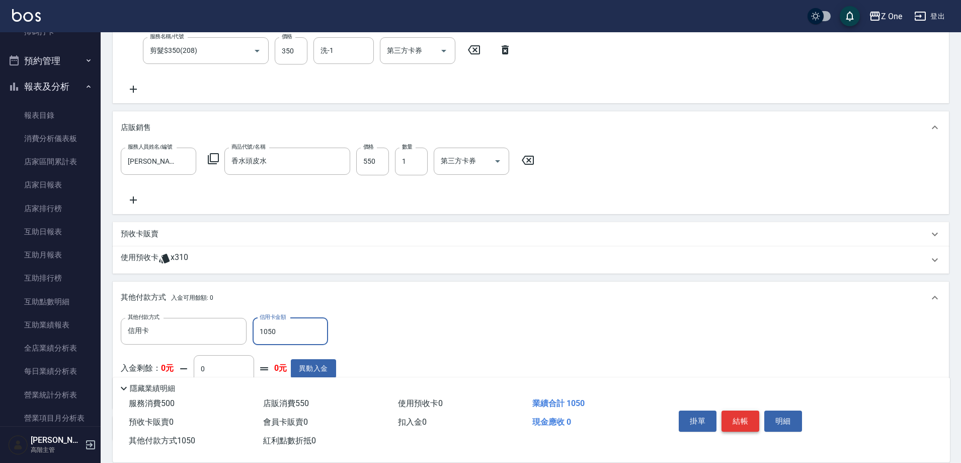
type input "1050"
click at [747, 421] on button "結帳" at bounding box center [741, 420] width 38 height 21
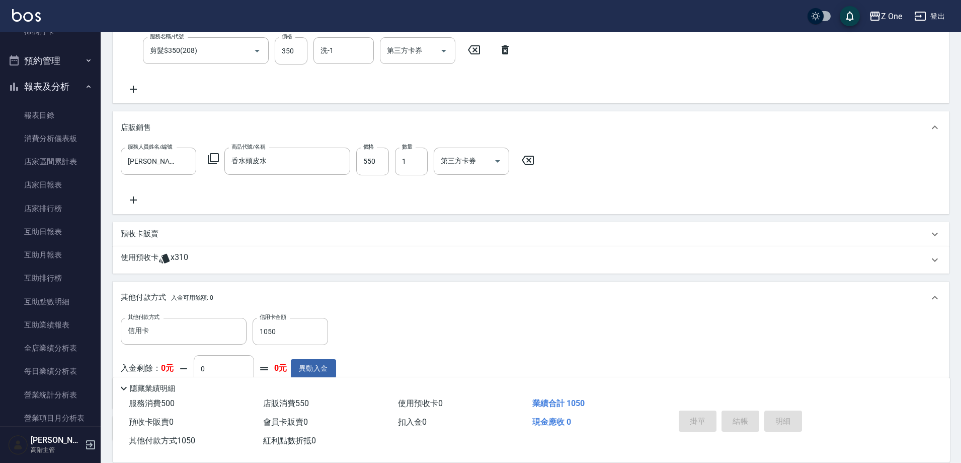
type input "[DATE] 19:14"
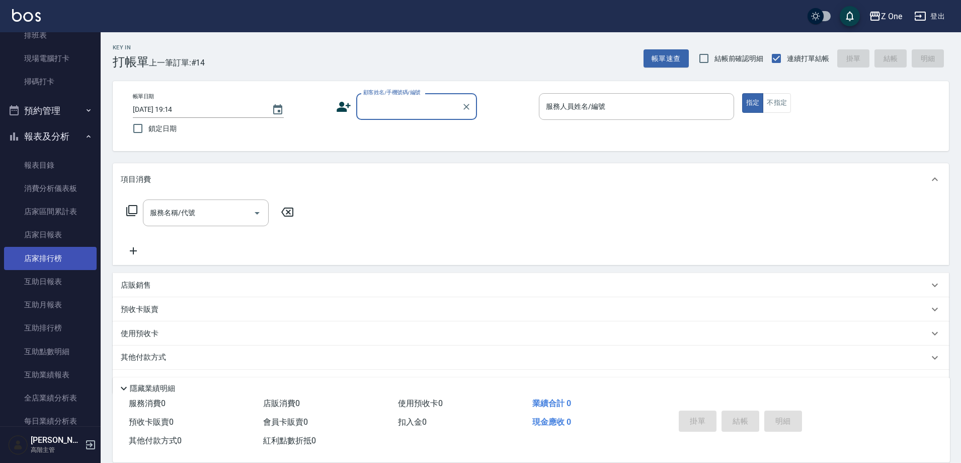
scroll to position [252, 0]
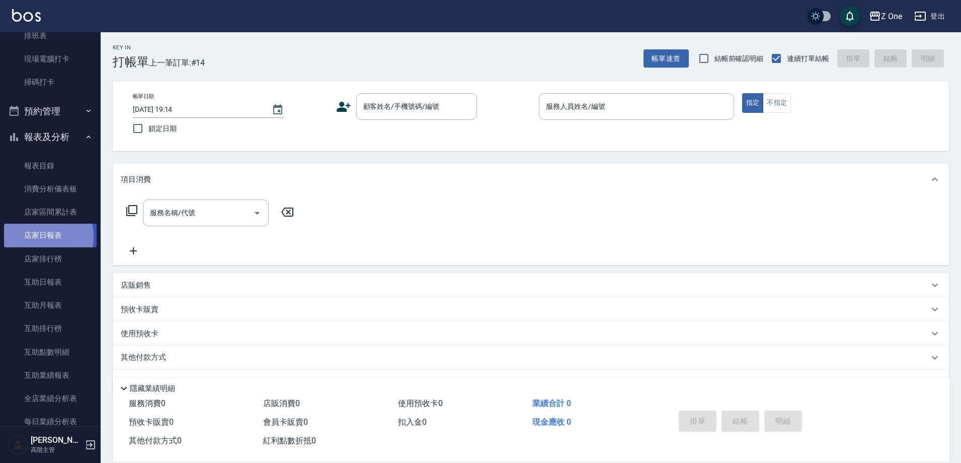
click at [33, 237] on link "店家日報表" at bounding box center [50, 235] width 93 height 23
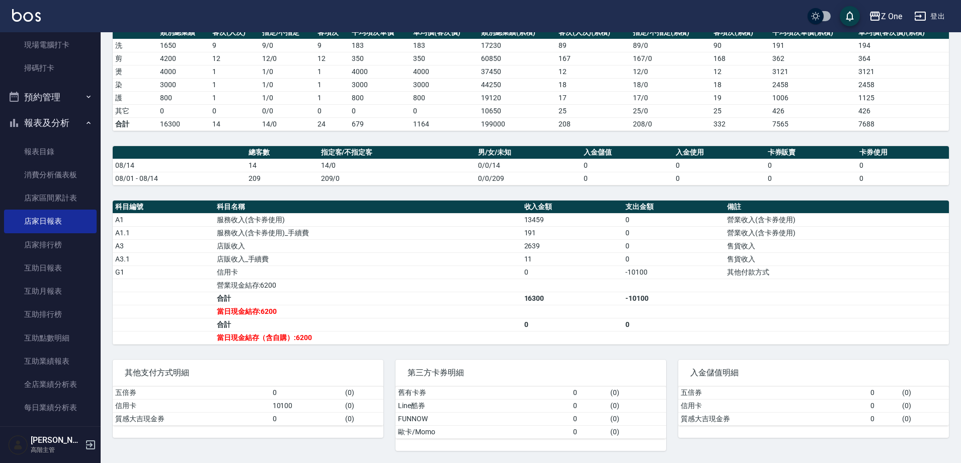
scroll to position [143, 0]
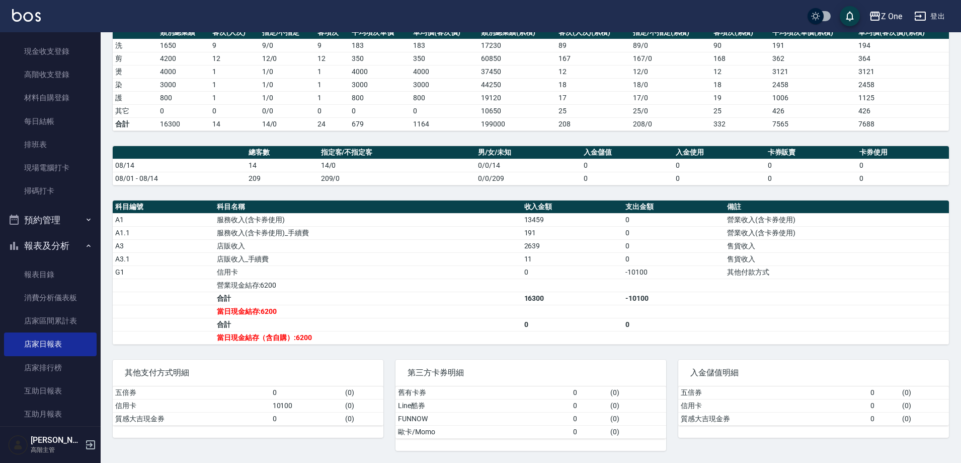
click at [88, 248] on button "報表及分析" at bounding box center [50, 246] width 93 height 26
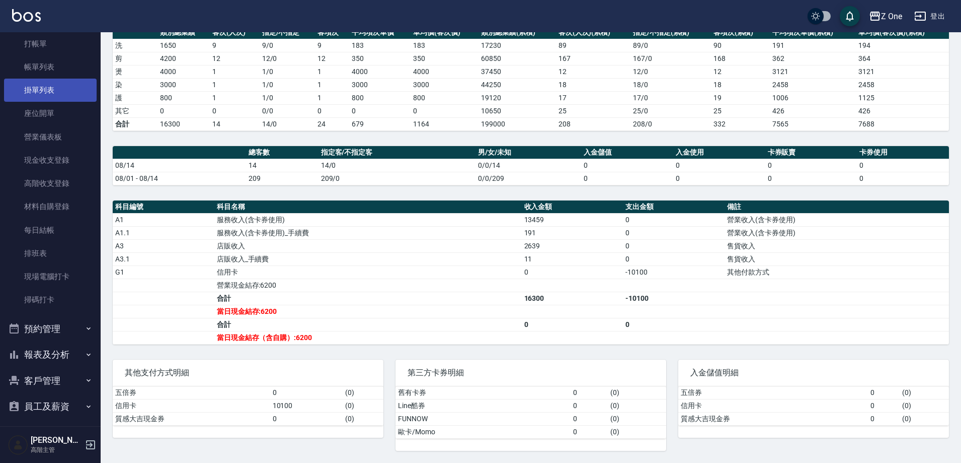
scroll to position [17, 0]
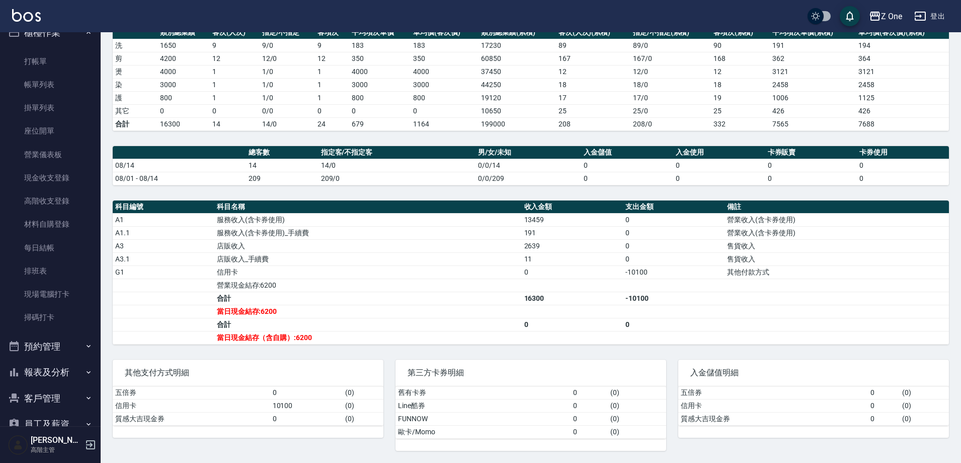
click at [85, 36] on icon "button" at bounding box center [89, 33] width 8 height 8
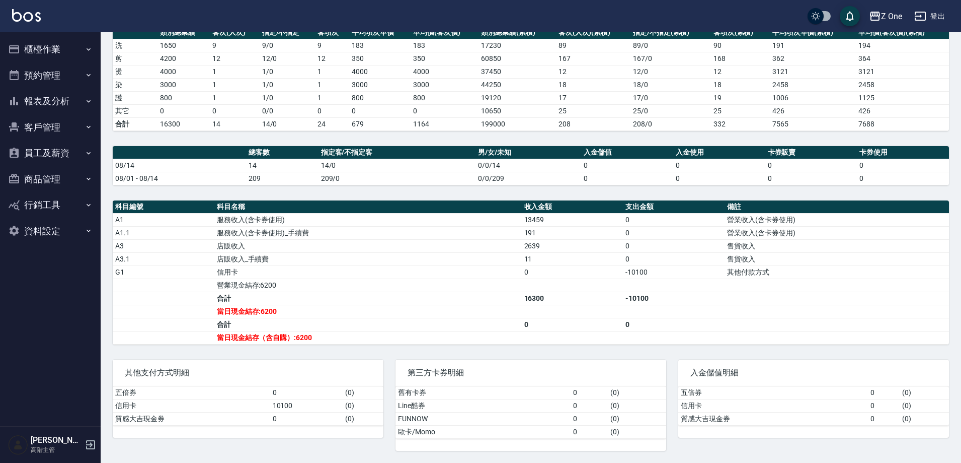
scroll to position [0, 0]
click at [85, 102] on icon "button" at bounding box center [89, 101] width 8 height 8
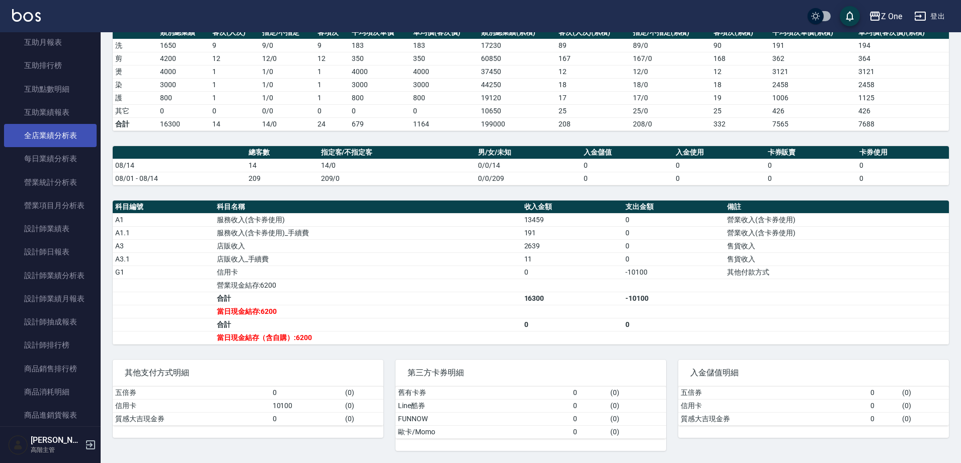
scroll to position [302, 0]
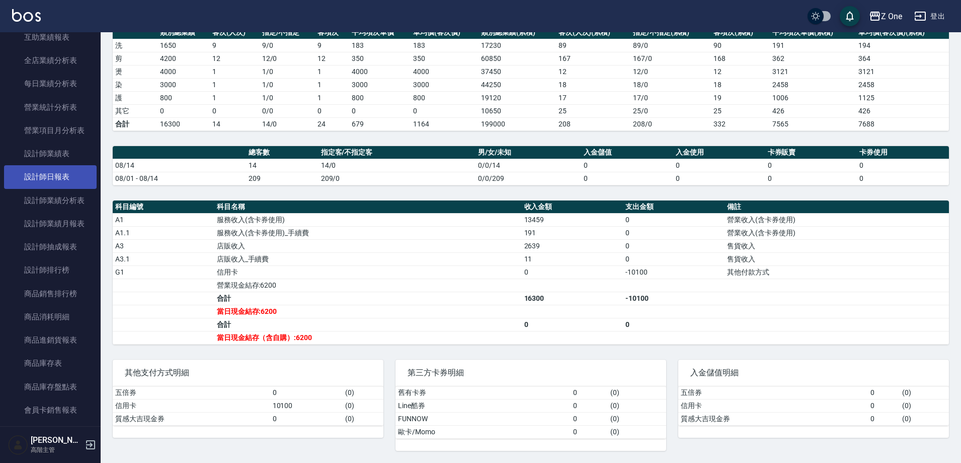
click at [54, 177] on link "設計師日報表" at bounding box center [50, 176] width 93 height 23
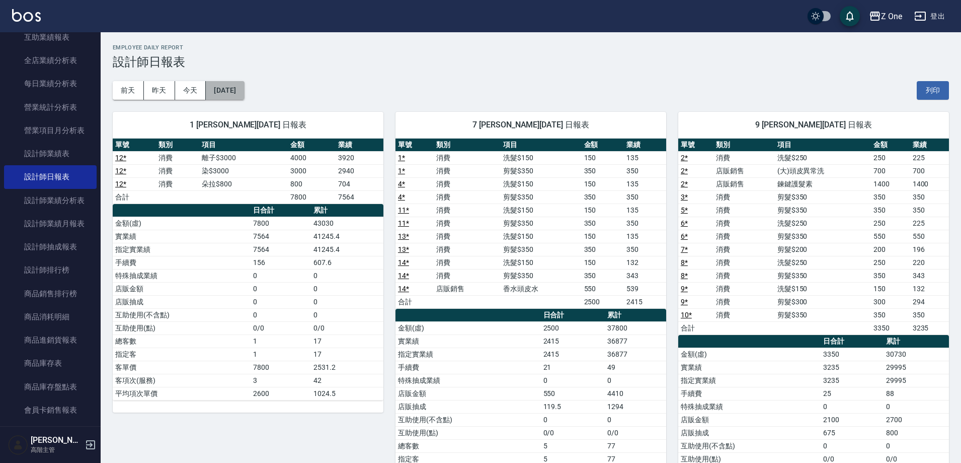
click at [244, 87] on button "[DATE]" at bounding box center [225, 90] width 38 height 19
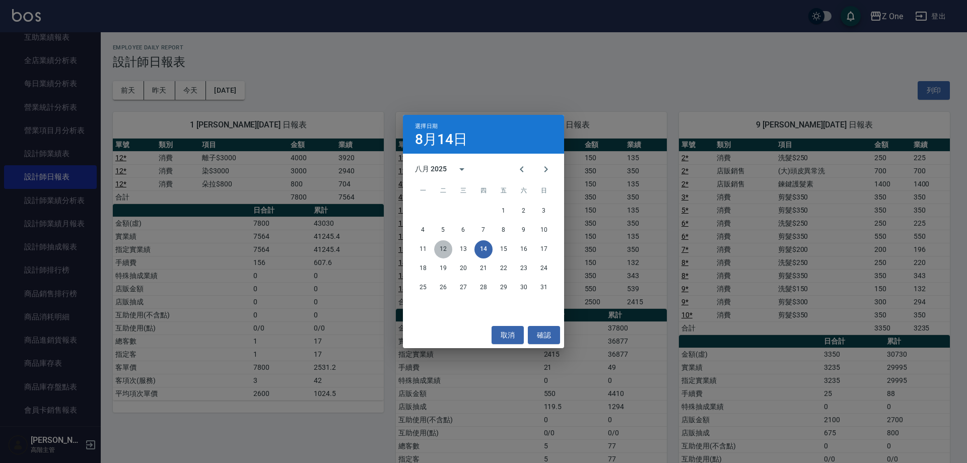
click at [439, 249] on button "12" at bounding box center [443, 249] width 18 height 18
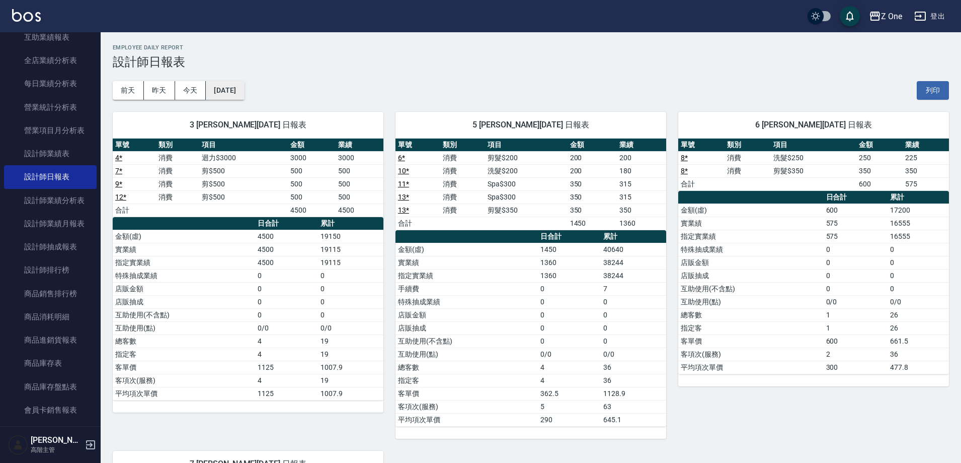
click at [244, 89] on button "[DATE]" at bounding box center [225, 90] width 38 height 19
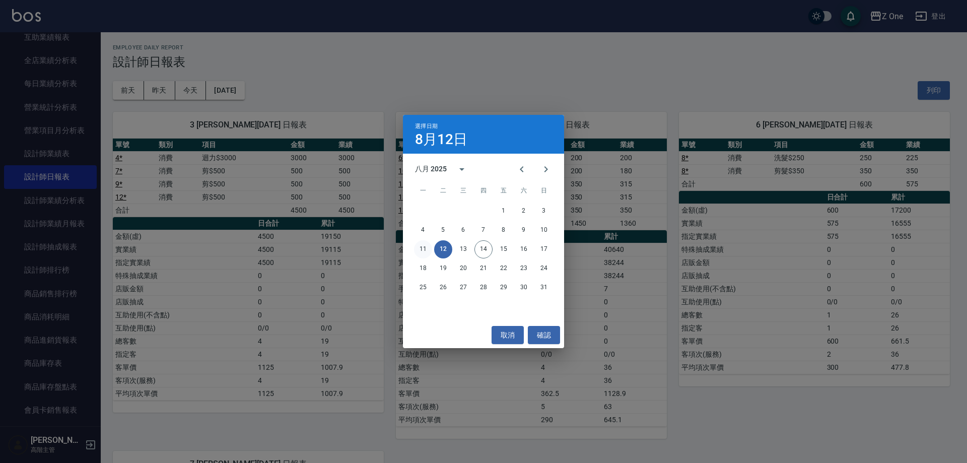
click at [418, 252] on button "11" at bounding box center [423, 249] width 18 height 18
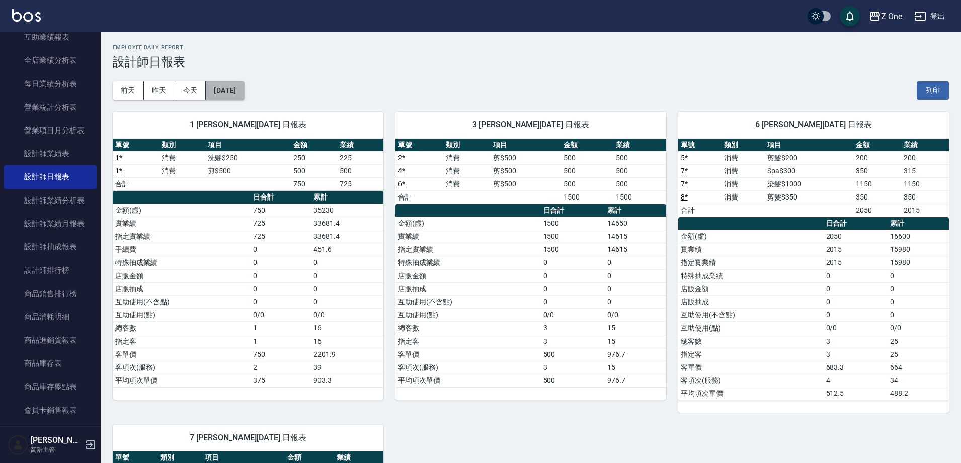
click at [244, 90] on button "[DATE]" at bounding box center [225, 90] width 38 height 19
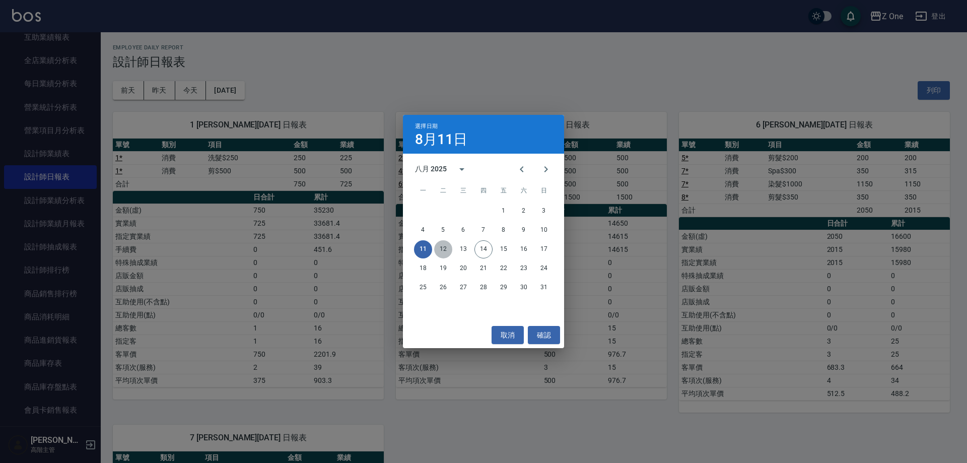
click at [442, 252] on button "12" at bounding box center [443, 249] width 18 height 18
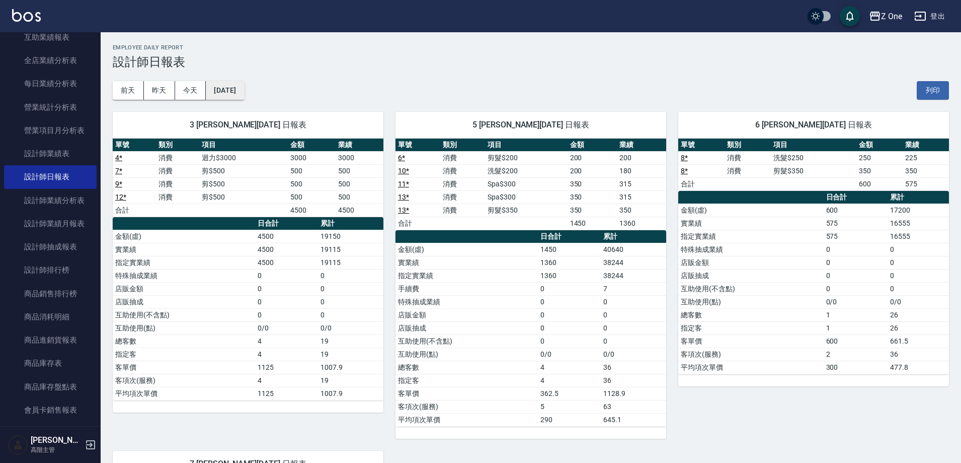
click at [227, 92] on button "[DATE]" at bounding box center [225, 90] width 38 height 19
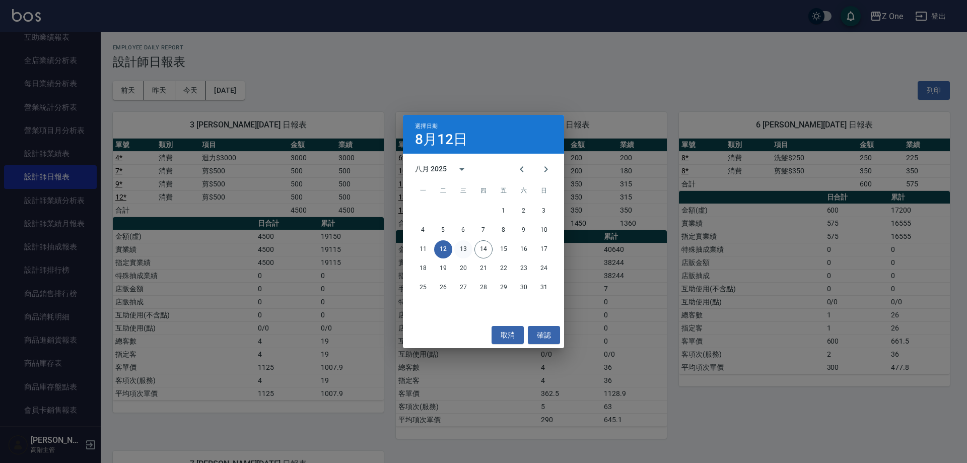
click at [461, 245] on button "13" at bounding box center [463, 249] width 18 height 18
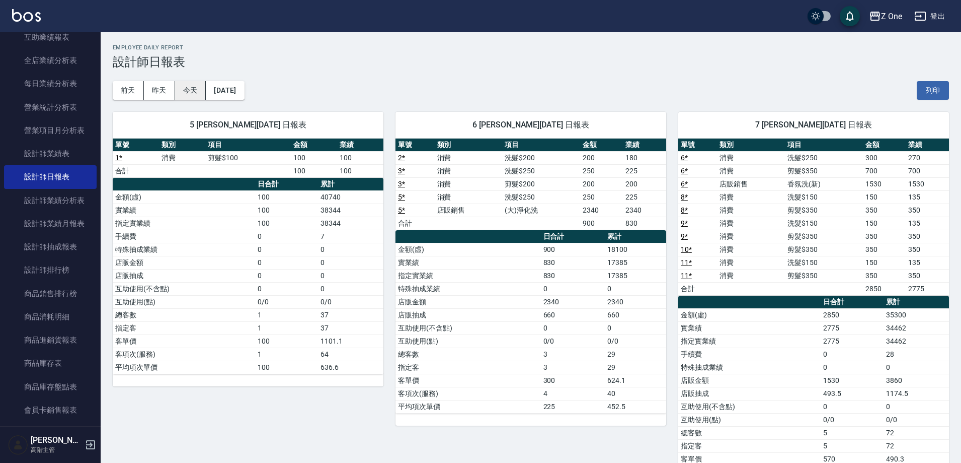
click at [195, 92] on button "今天" at bounding box center [190, 90] width 31 height 19
